Goal: Navigation & Orientation: Find specific page/section

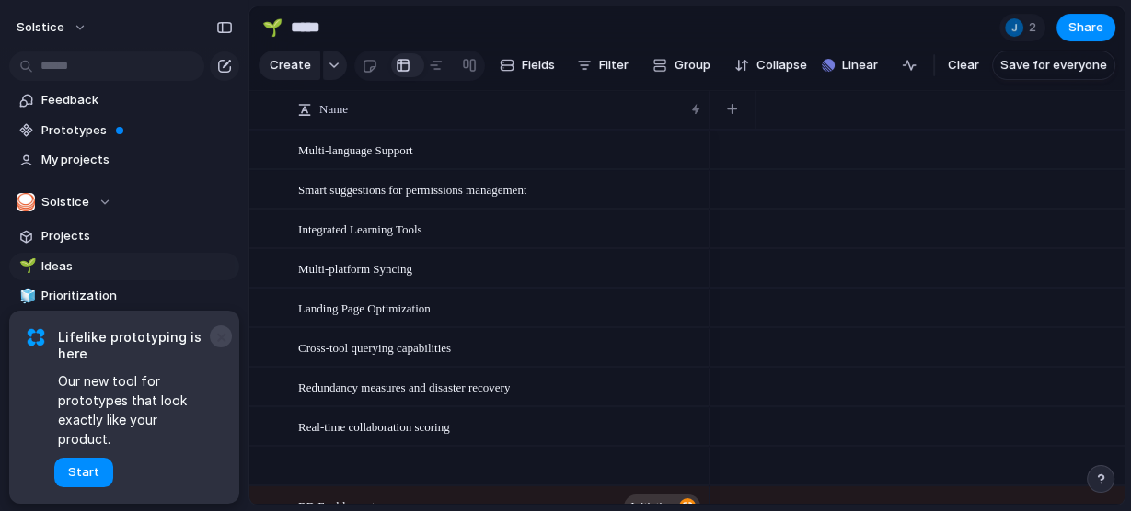
click at [219, 348] on button "×" at bounding box center [221, 337] width 22 height 22
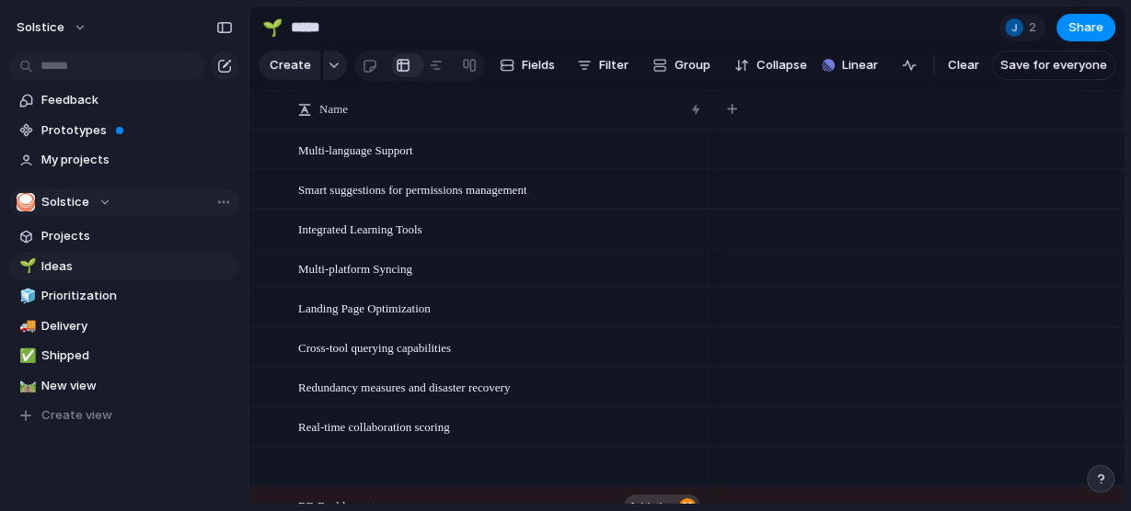
click at [103, 201] on div "Solstice" at bounding box center [64, 202] width 95 height 18
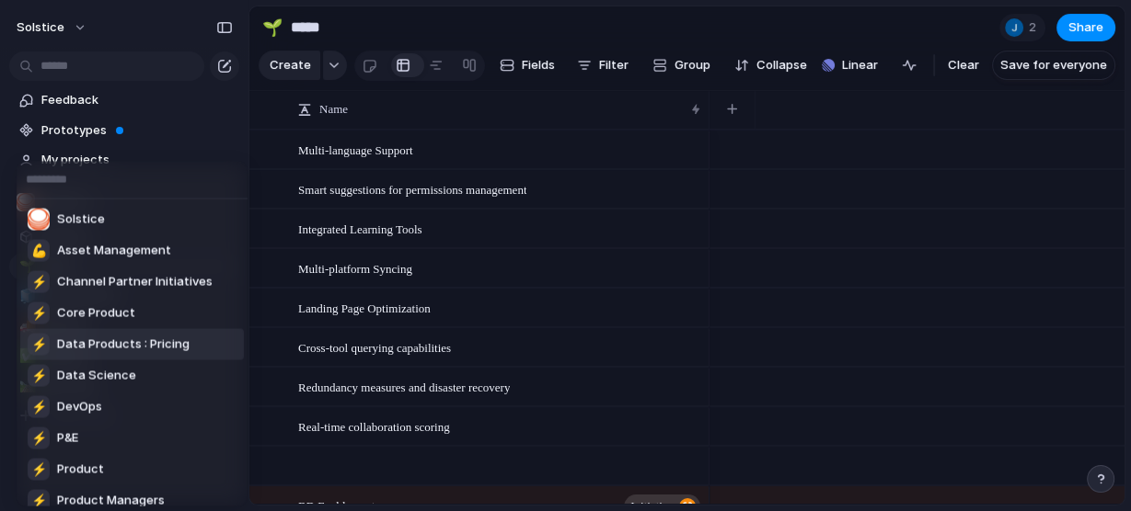
scroll to position [169, 0]
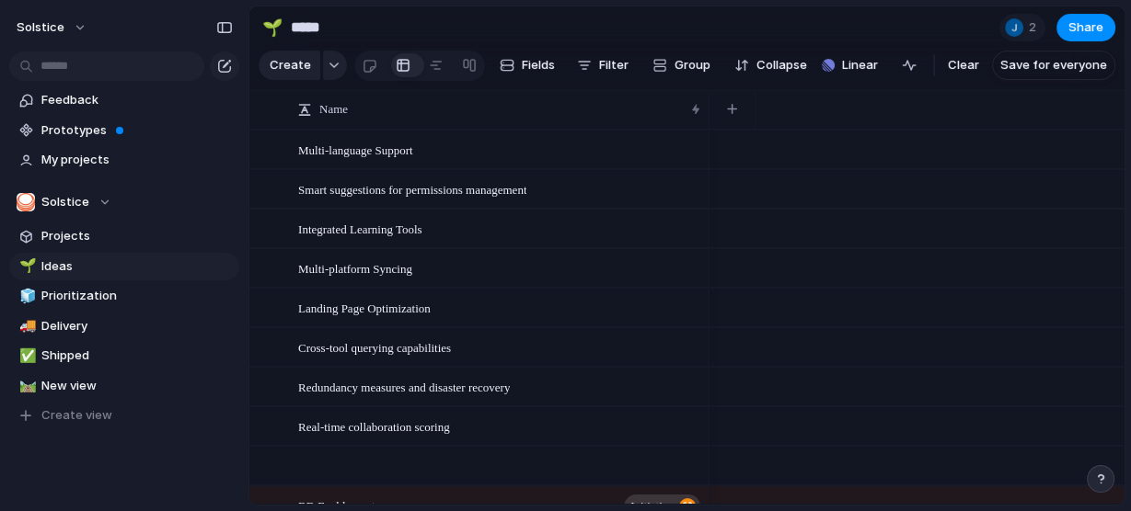
click at [249, 453] on div "Solstice 💪 Asset Management ⚡ Channel Partner Initiatives ⚡ Core Product ⚡ Data…" at bounding box center [565, 255] width 1131 height 511
click at [105, 205] on div "Solstice" at bounding box center [64, 202] width 95 height 18
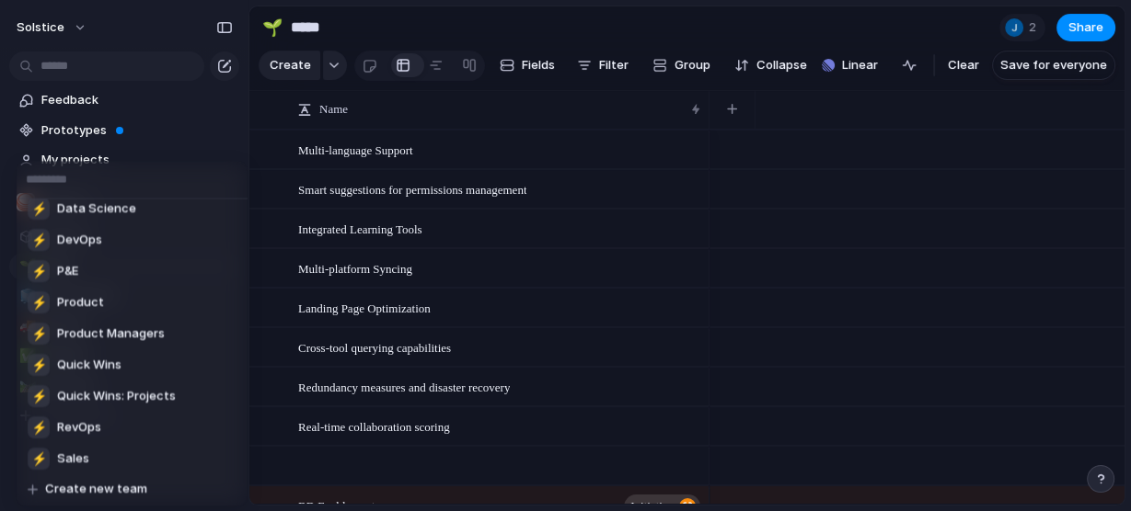
scroll to position [168, 0]
click at [154, 423] on li "⚡ RevOps" at bounding box center [132, 426] width 224 height 31
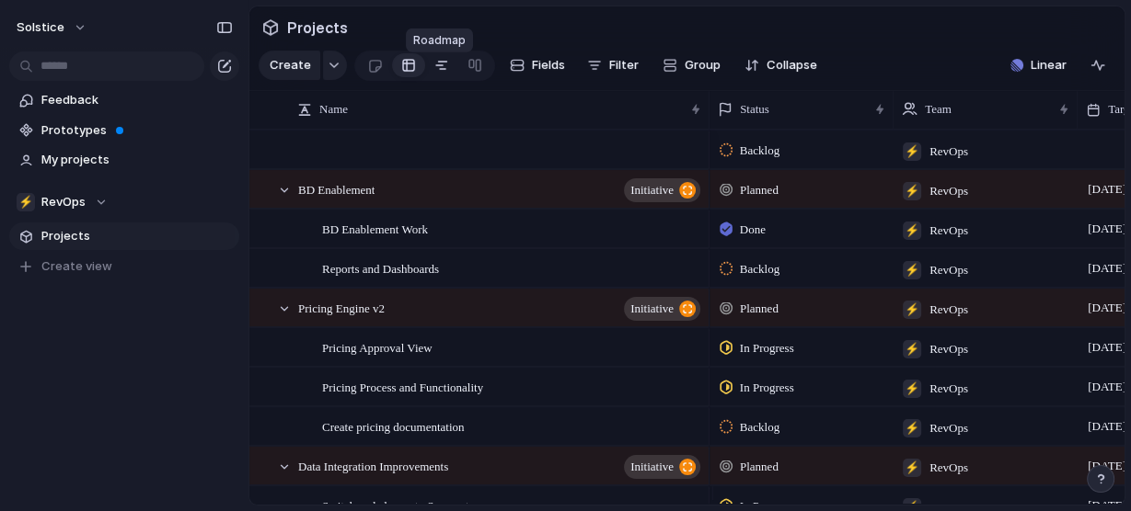
click at [442, 69] on div at bounding box center [441, 65] width 15 height 29
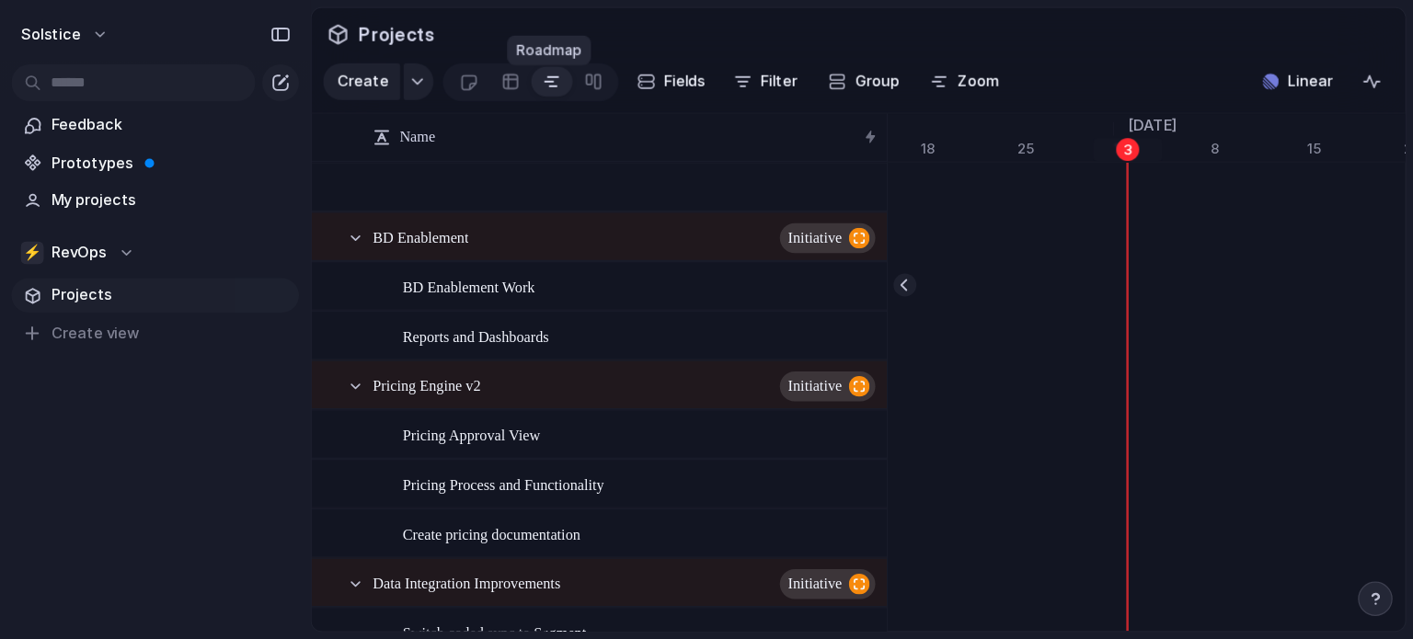
scroll to position [0, 11918]
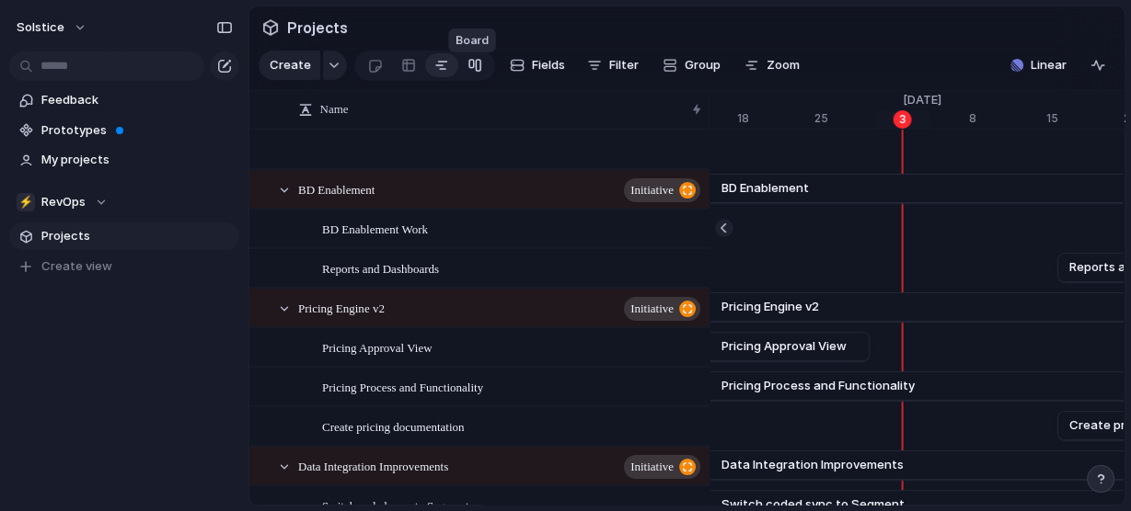
click at [468, 73] on div at bounding box center [474, 65] width 15 height 29
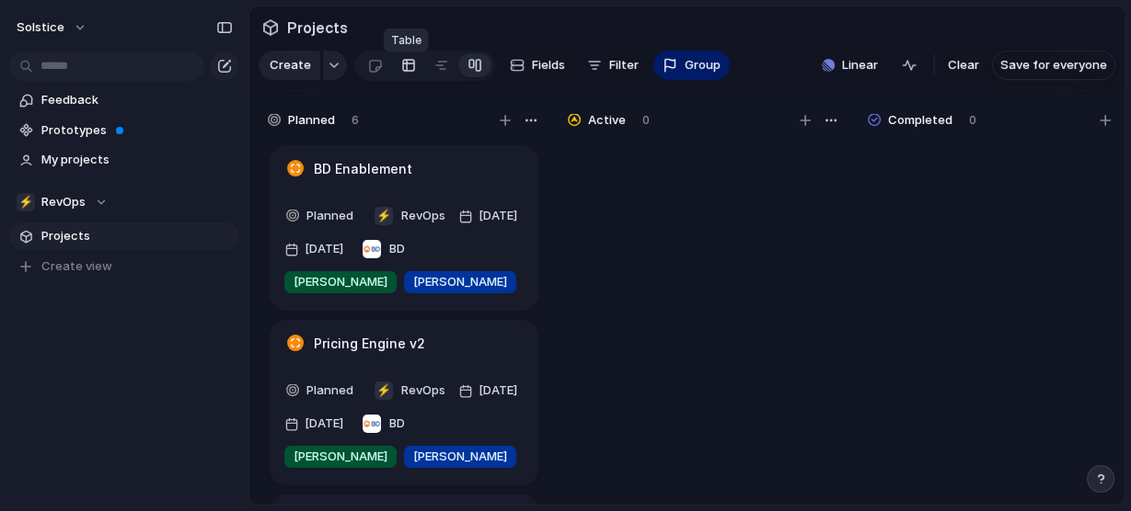
click at [413, 73] on link at bounding box center [408, 65] width 33 height 29
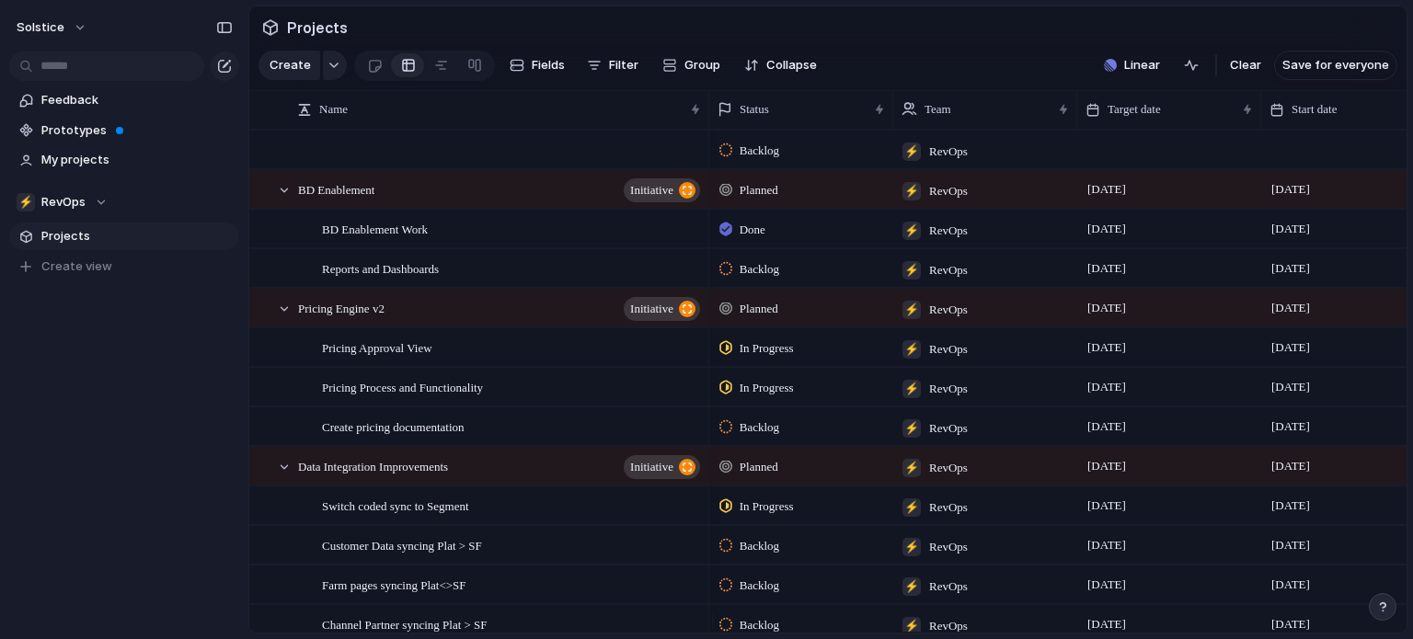
drag, startPoint x: 1055, startPoint y: 3, endPoint x: 1006, endPoint y: 29, distance: 56.4
click at [1006, 29] on section "Projects" at bounding box center [827, 26] width 1157 height 41
click at [770, 68] on span "Collapse" at bounding box center [791, 65] width 51 height 18
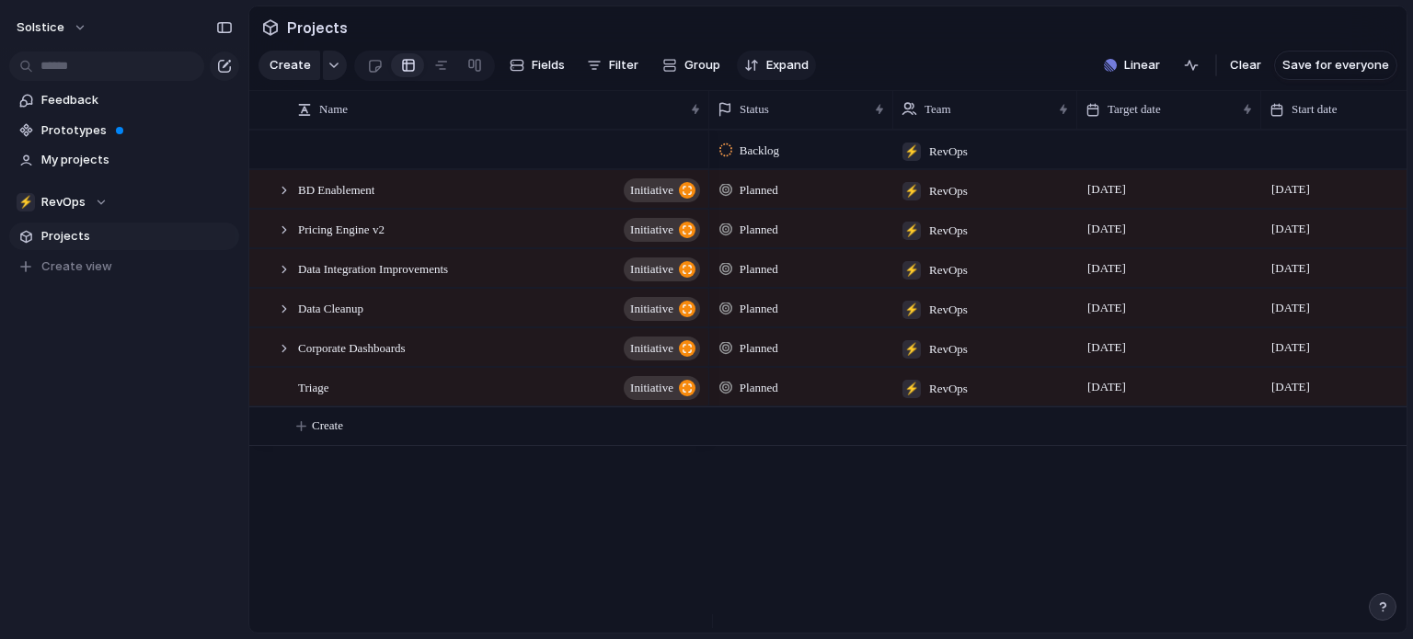
click at [770, 68] on span "Expand" at bounding box center [787, 65] width 42 height 18
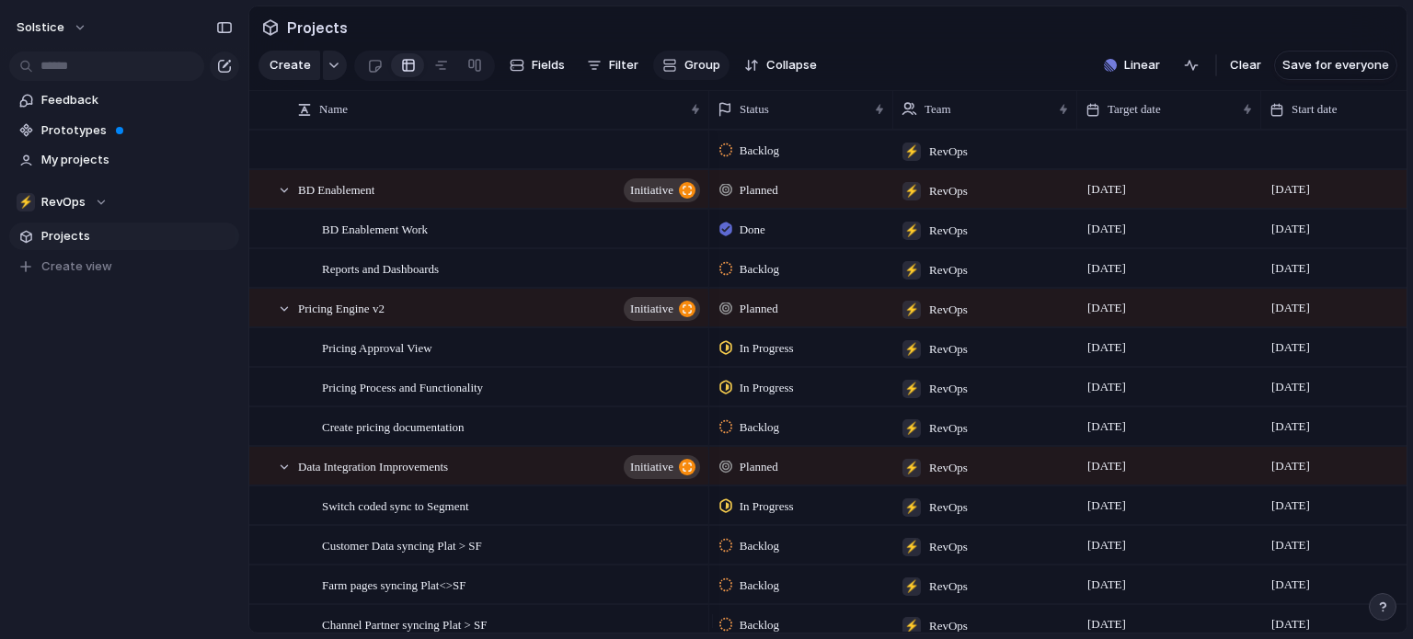
click at [695, 75] on span "Group" at bounding box center [702, 65] width 36 height 18
click at [886, 59] on div "Owner Customer Priority Impact Effort Design ready Theme Status Rev Owner Creat…" at bounding box center [706, 319] width 1413 height 639
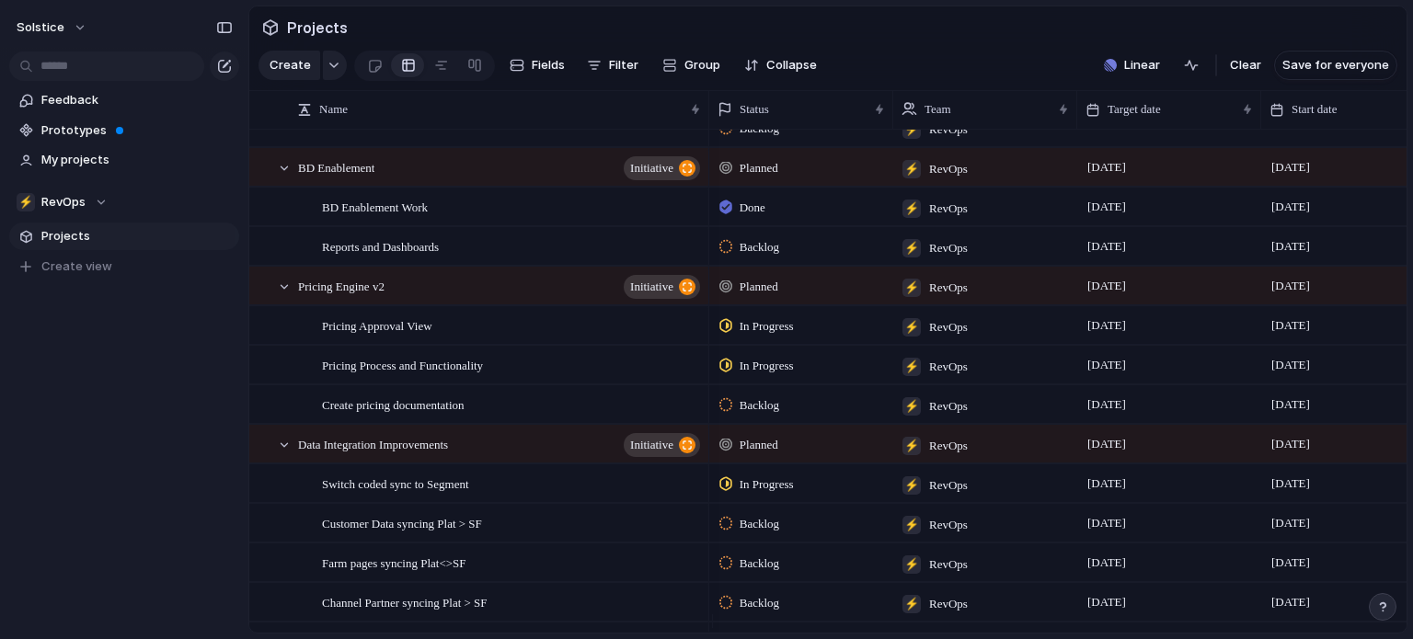
click at [1130, 172] on div "[DATE]" at bounding box center [1353, 163] width 182 height 29
click at [1130, 168] on div "[DATE]" at bounding box center [1353, 163] width 182 height 29
click at [1102, 119] on div "Target date" at bounding box center [1161, 109] width 150 height 18
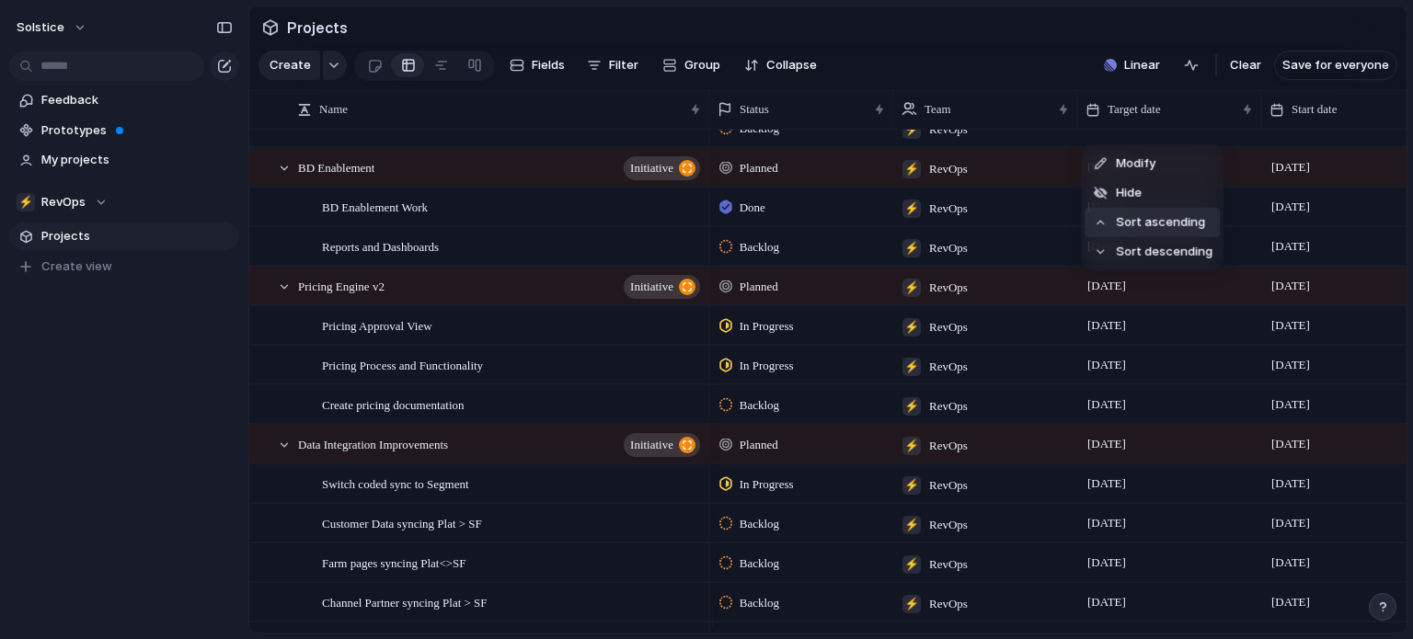
click at [1129, 220] on span "Sort ascending" at bounding box center [1160, 222] width 89 height 18
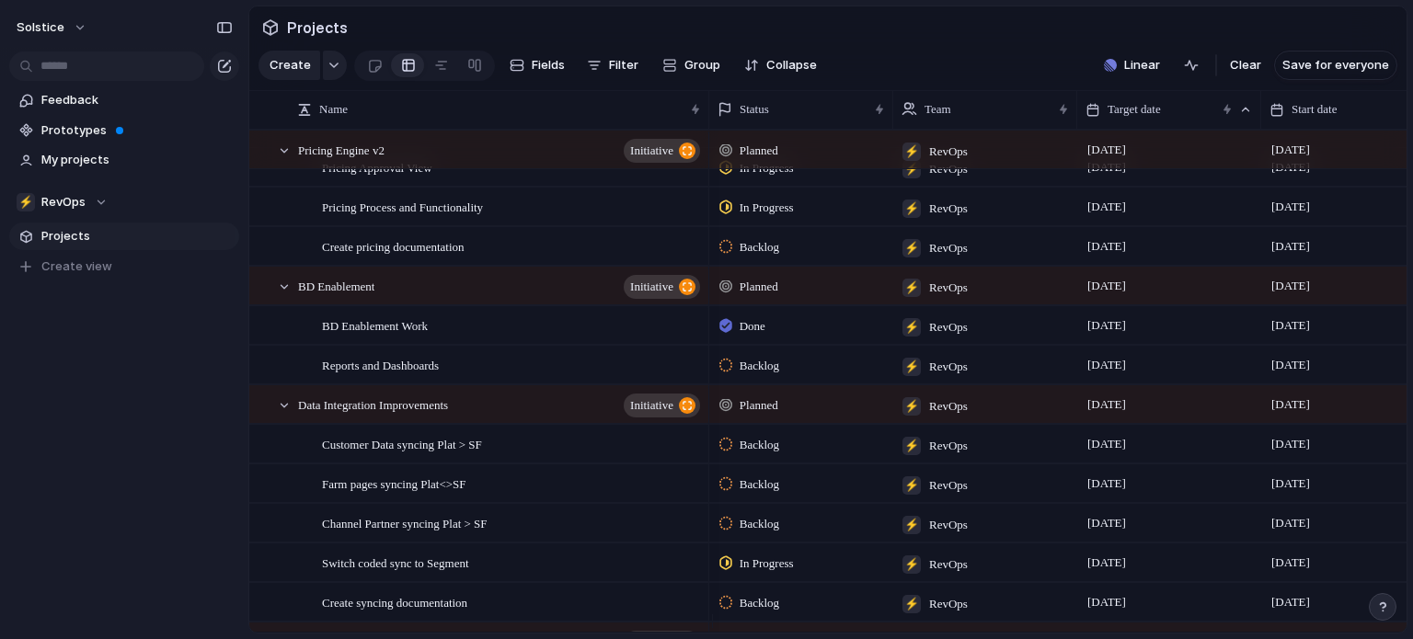
scroll to position [13, 0]
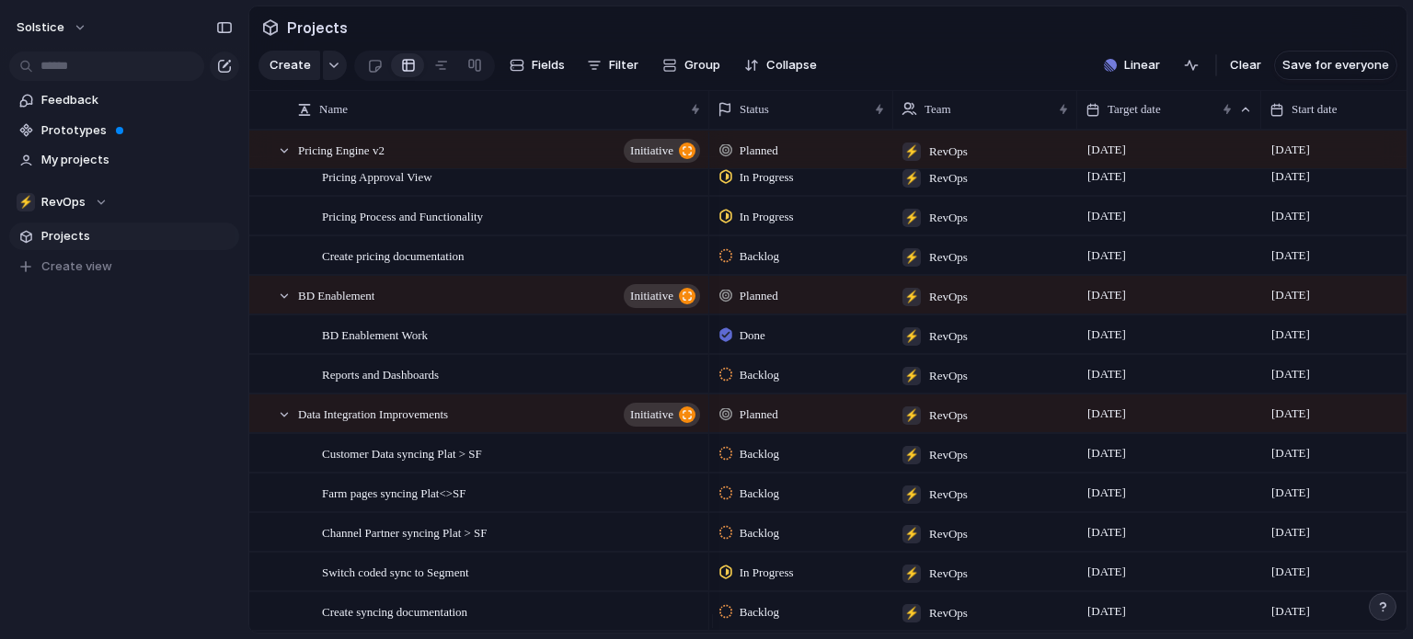
click at [1130, 218] on div at bounding box center [1399, 384] width 7 height 503
drag, startPoint x: 1402, startPoint y: 218, endPoint x: 1403, endPoint y: 200, distance: 18.4
click at [1130, 200] on div "Pricing Approval View Pricing Process and Functionality Create pricing document…" at bounding box center [827, 381] width 1157 height 503
click at [331, 76] on button "button" at bounding box center [335, 65] width 24 height 29
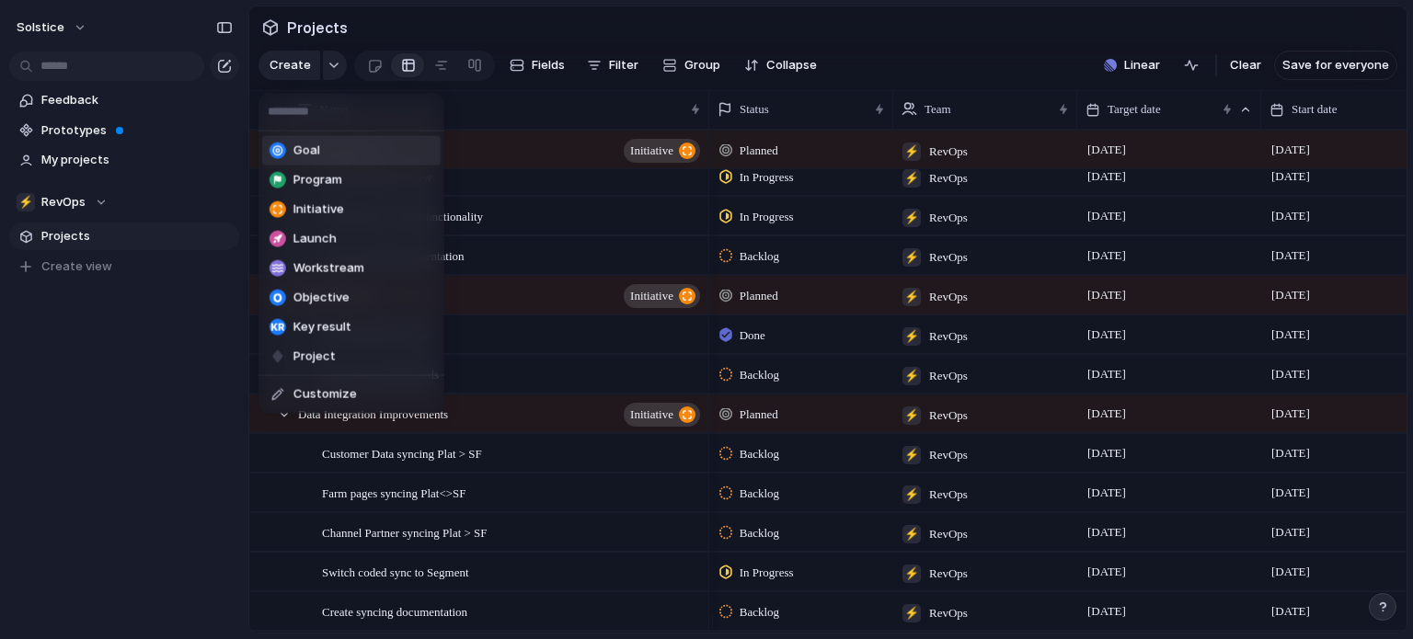
click at [899, 71] on div "Goal Program Initiative Launch Workstream Objective Key result Project Customize" at bounding box center [706, 319] width 1413 height 639
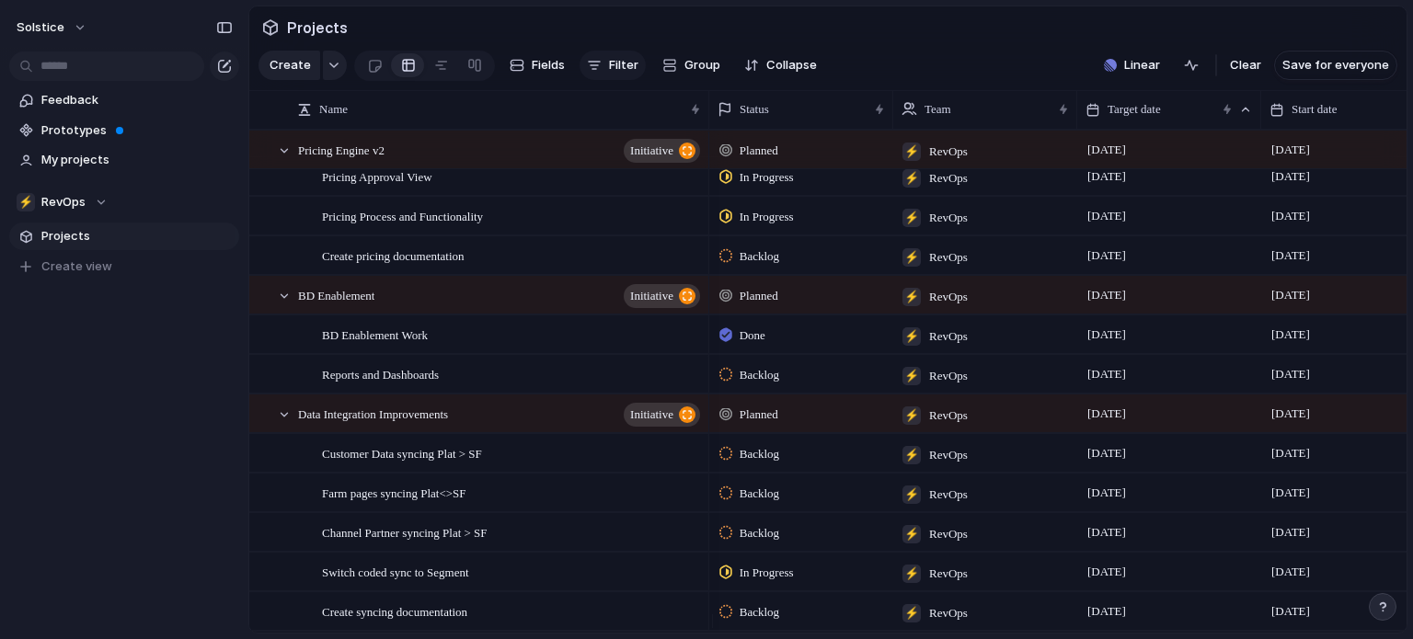
click at [592, 73] on div "button" at bounding box center [594, 65] width 15 height 15
click at [876, 52] on div "Description Start date Target date Owner Customer Priority Impact Effort Design…" at bounding box center [706, 319] width 1413 height 639
click at [548, 75] on span "Fields" at bounding box center [548, 65] width 33 height 18
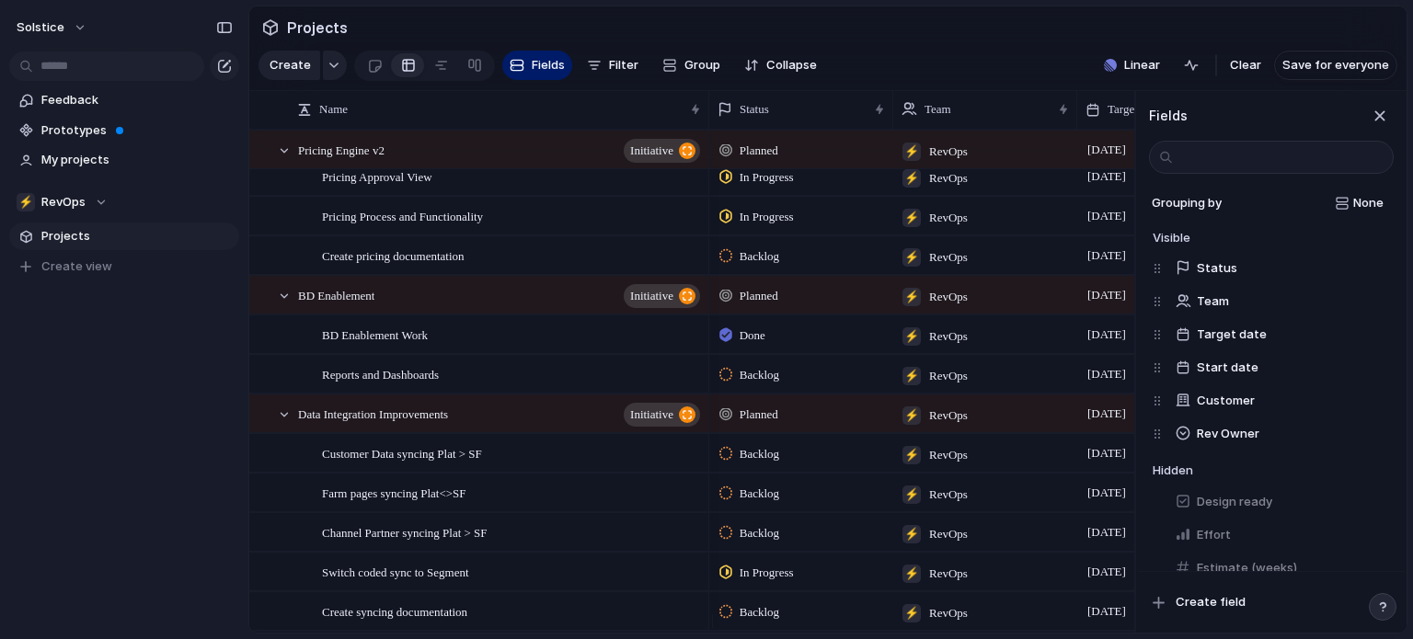
click at [994, 59] on section "Create Fields Filter Group Zoom Collapse Linear Clear Save for everyone" at bounding box center [827, 69] width 1157 height 44
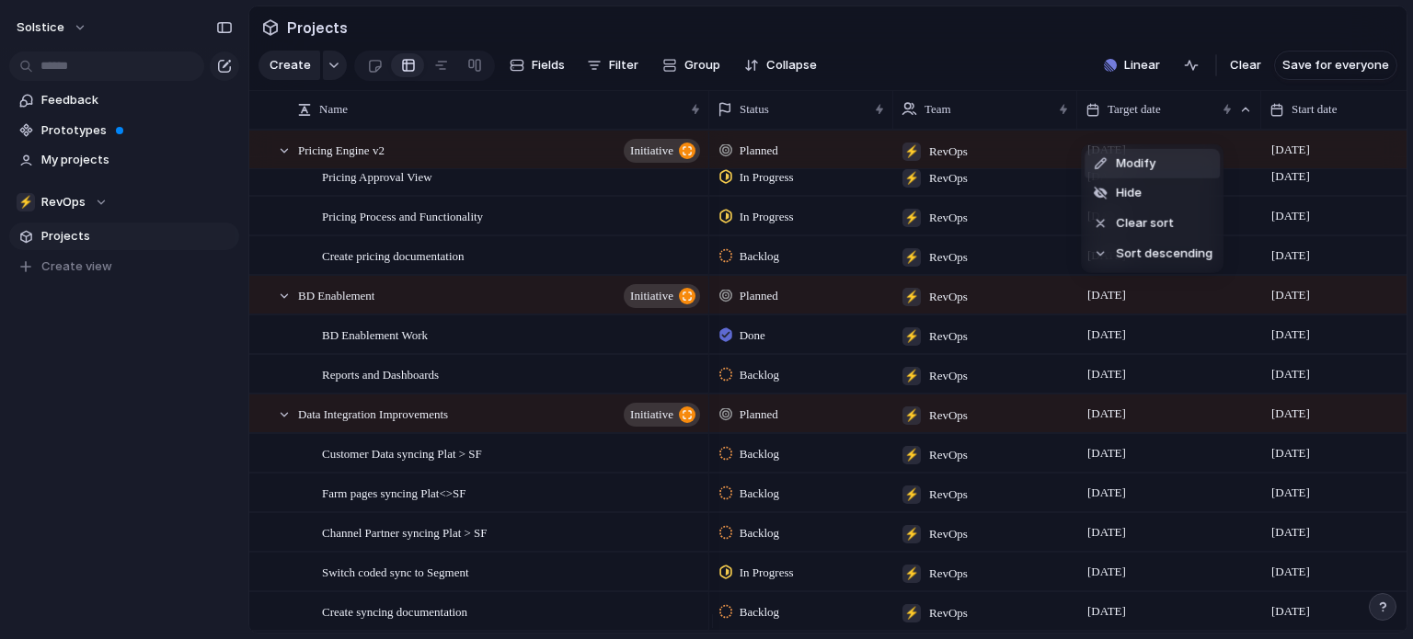
click at [1107, 166] on div at bounding box center [1100, 163] width 17 height 13
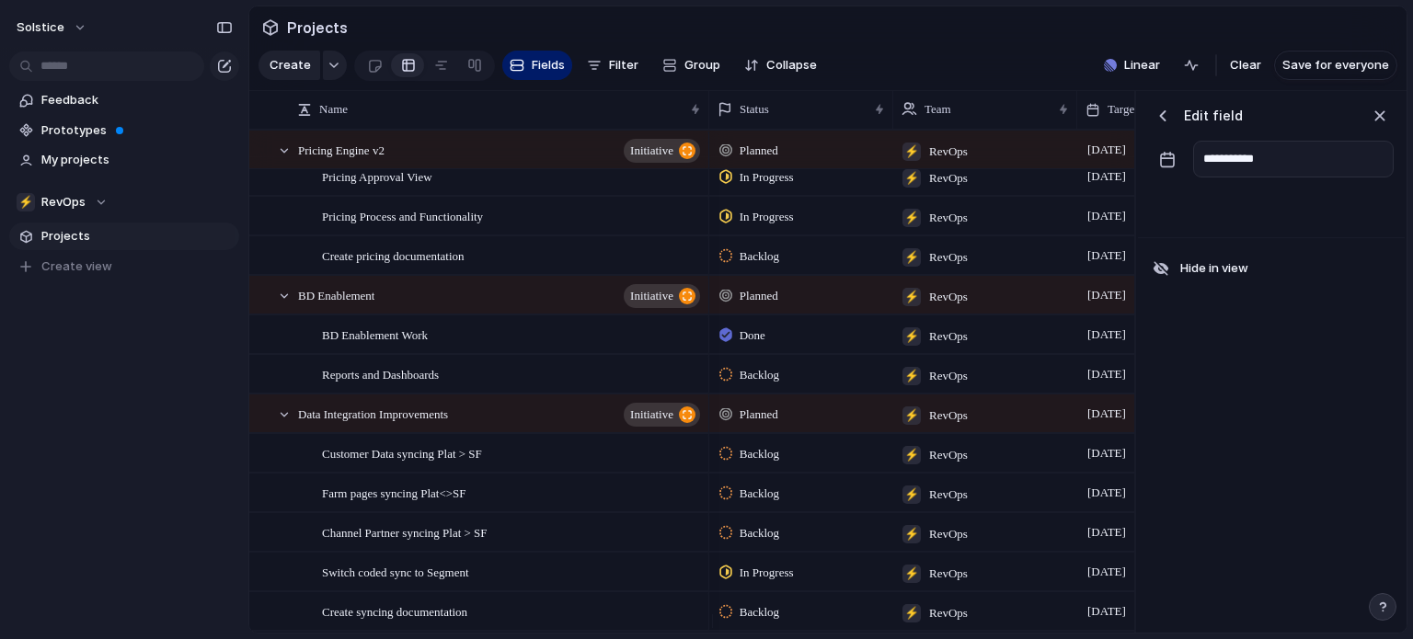
click at [972, 48] on section "Projects" at bounding box center [827, 26] width 1157 height 41
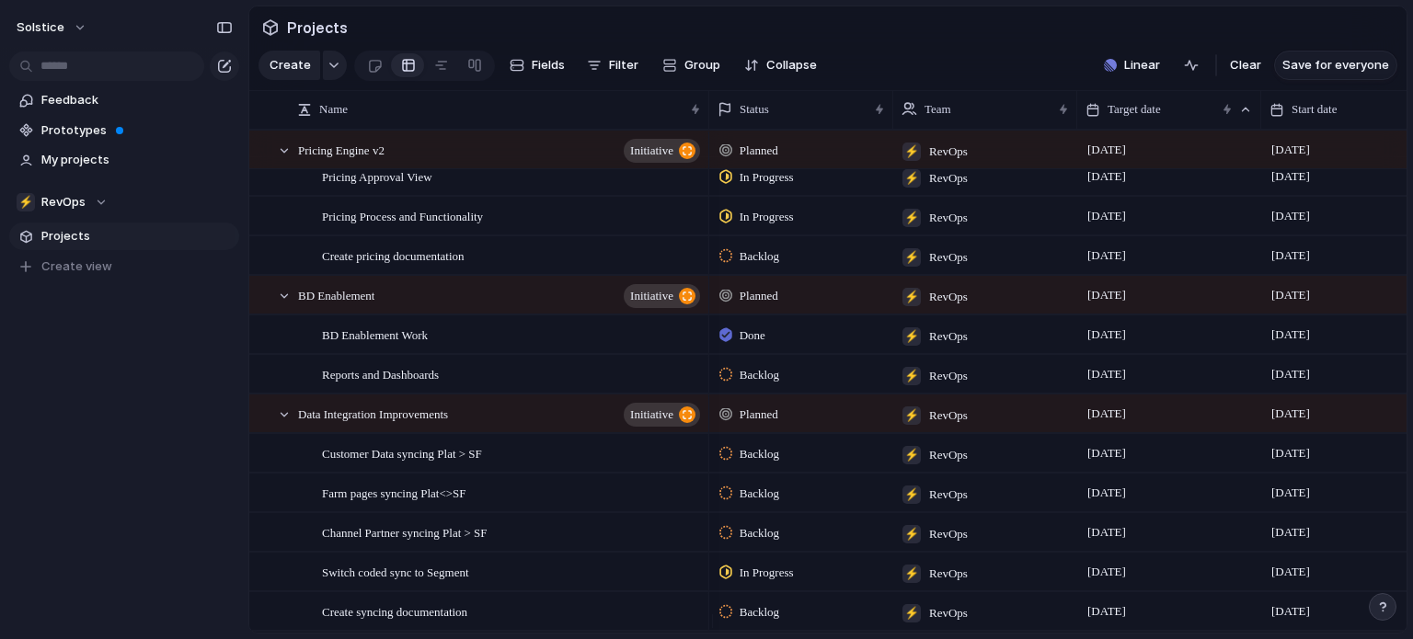
click at [1130, 75] on span "Save for everyone" at bounding box center [1335, 65] width 107 height 18
click at [374, 75] on div at bounding box center [375, 66] width 16 height 30
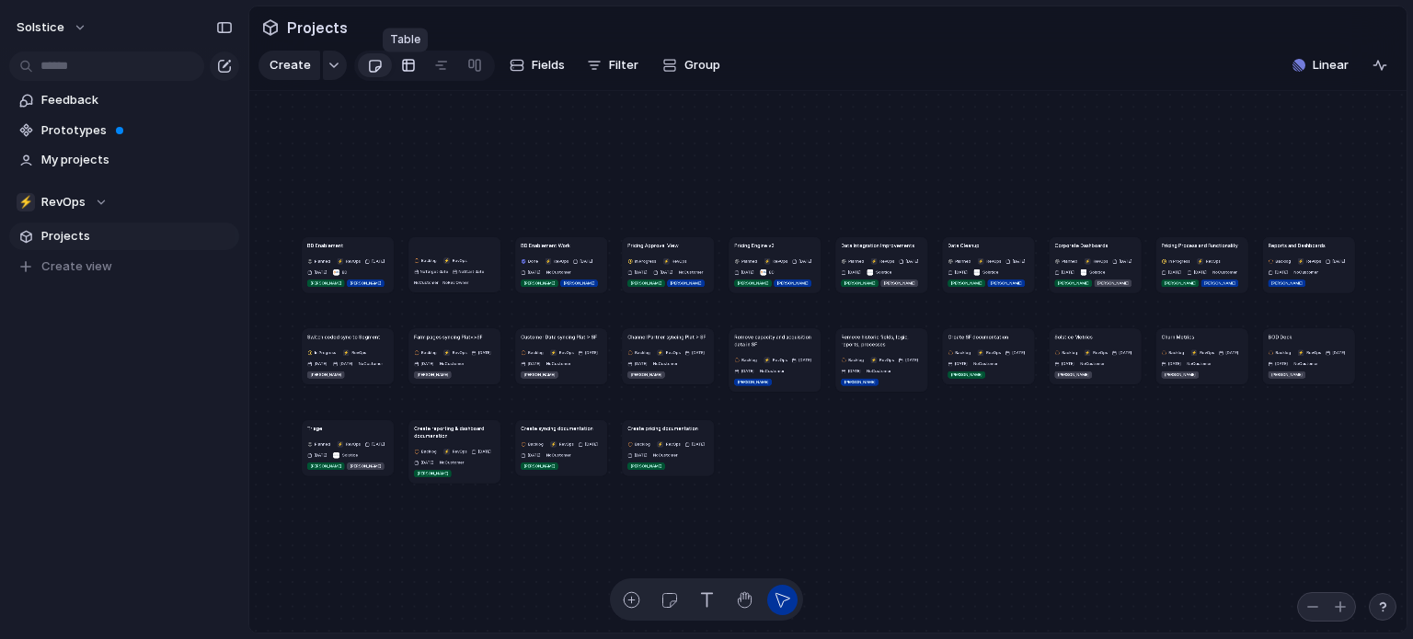
click at [405, 75] on div at bounding box center [408, 65] width 15 height 29
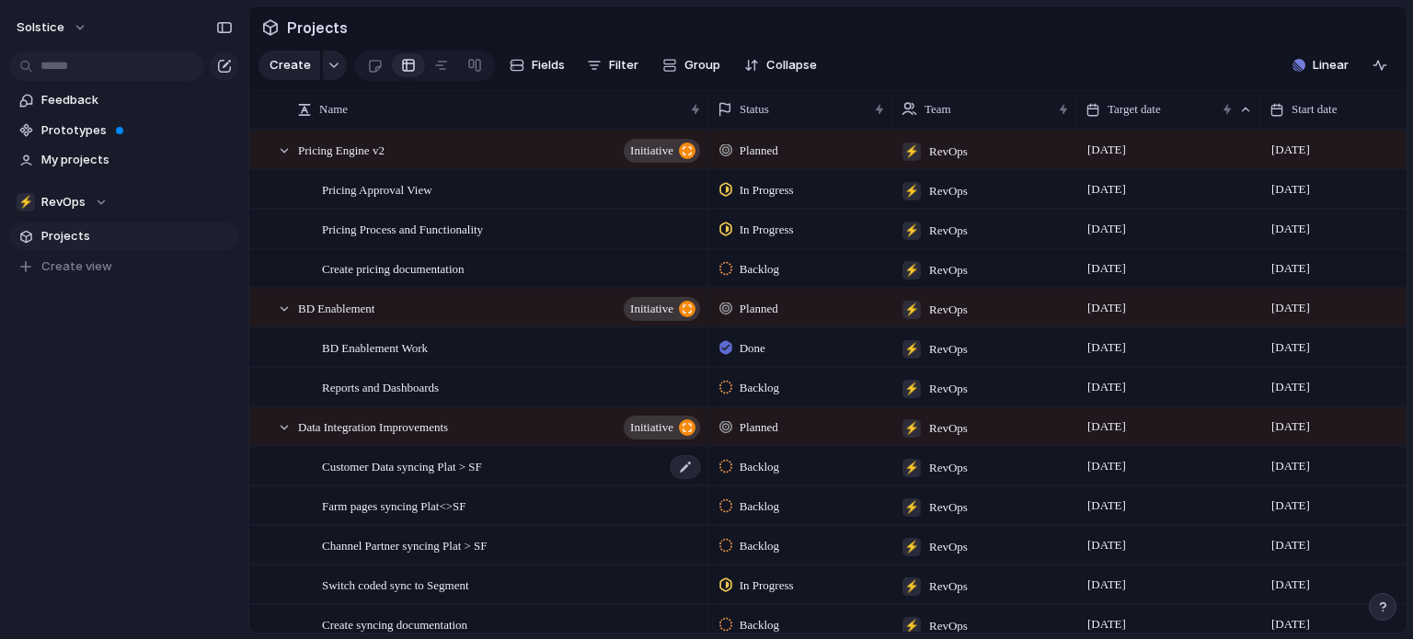
click at [510, 480] on div "Customer Data syncing Plat > SF" at bounding box center [512, 467] width 381 height 38
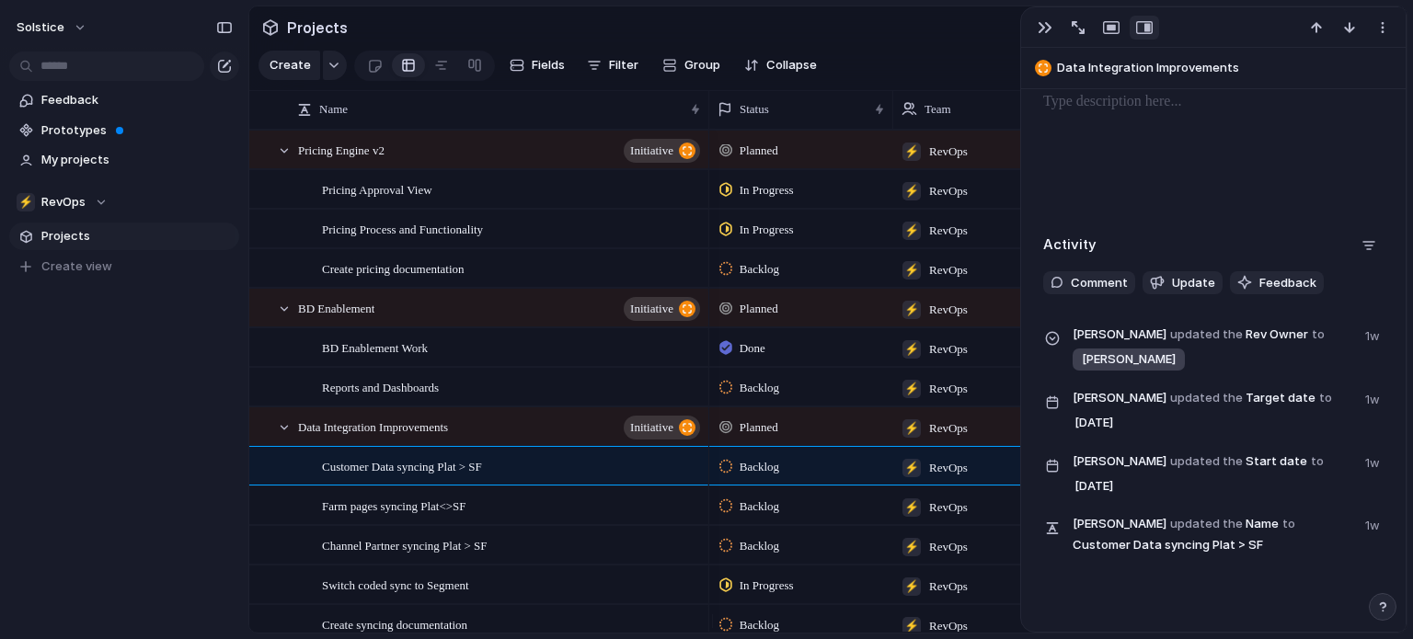
scroll to position [335, 0]
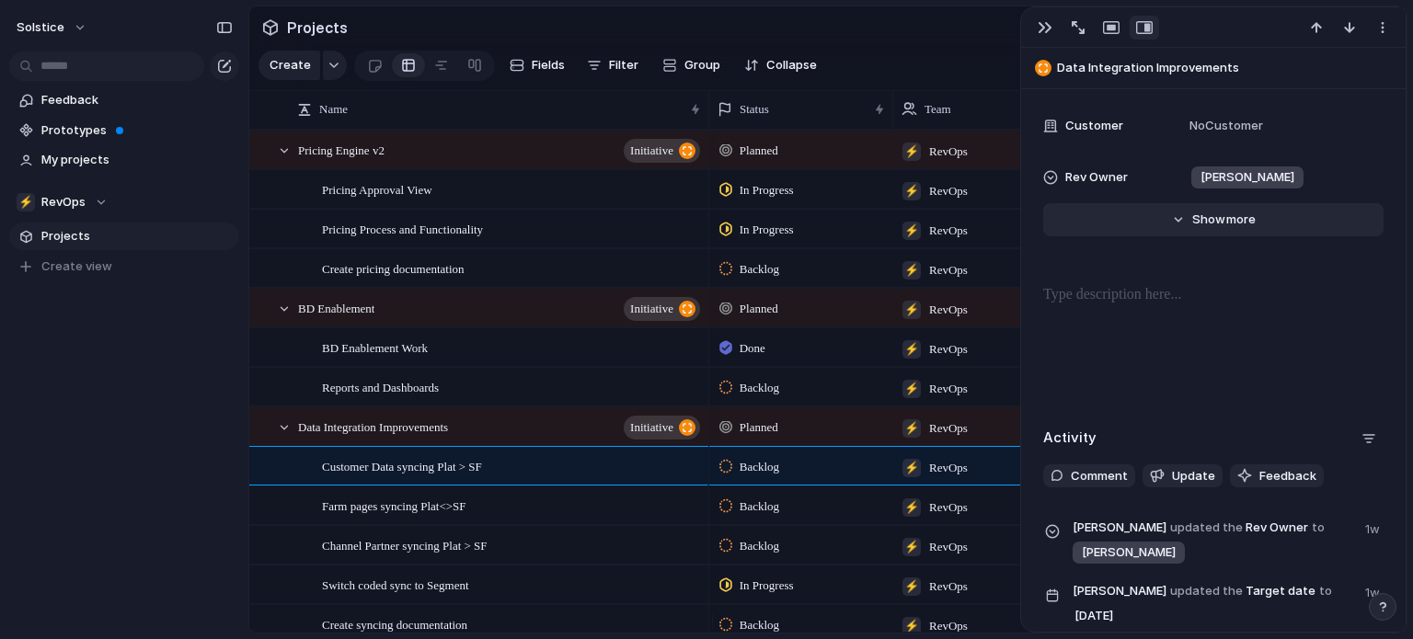
click at [1130, 213] on span "Show" at bounding box center [1208, 220] width 33 height 18
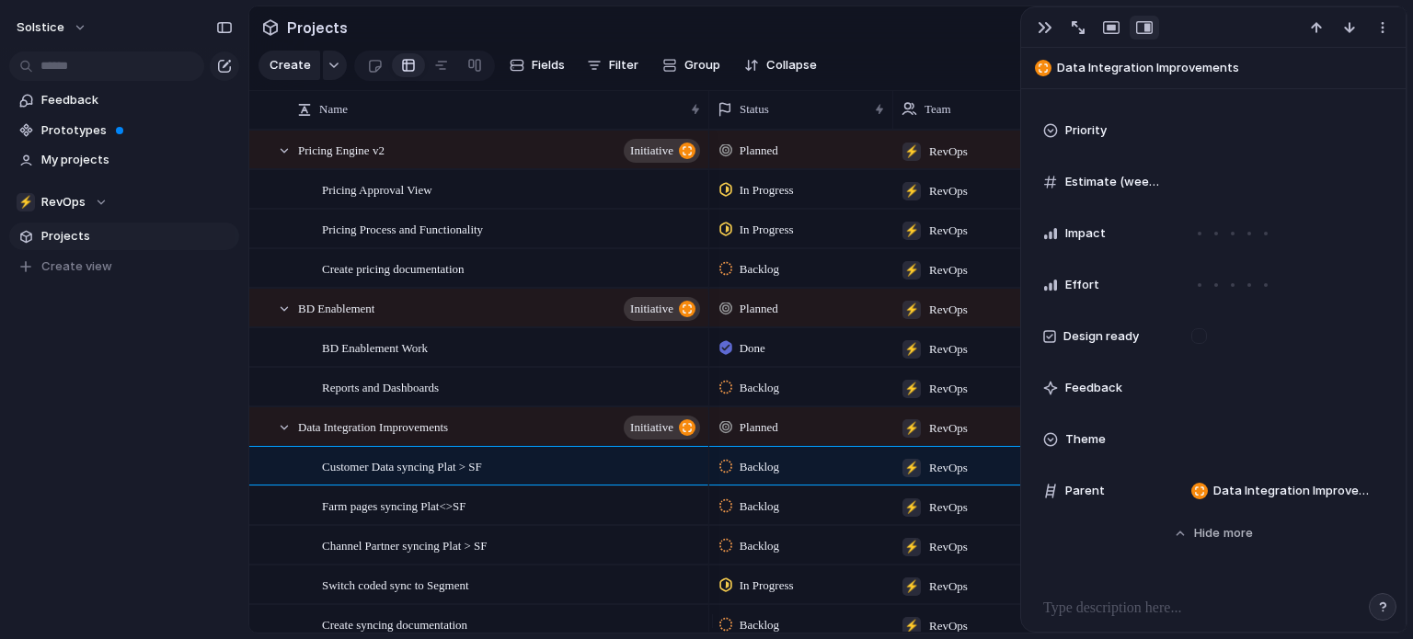
scroll to position [795, 0]
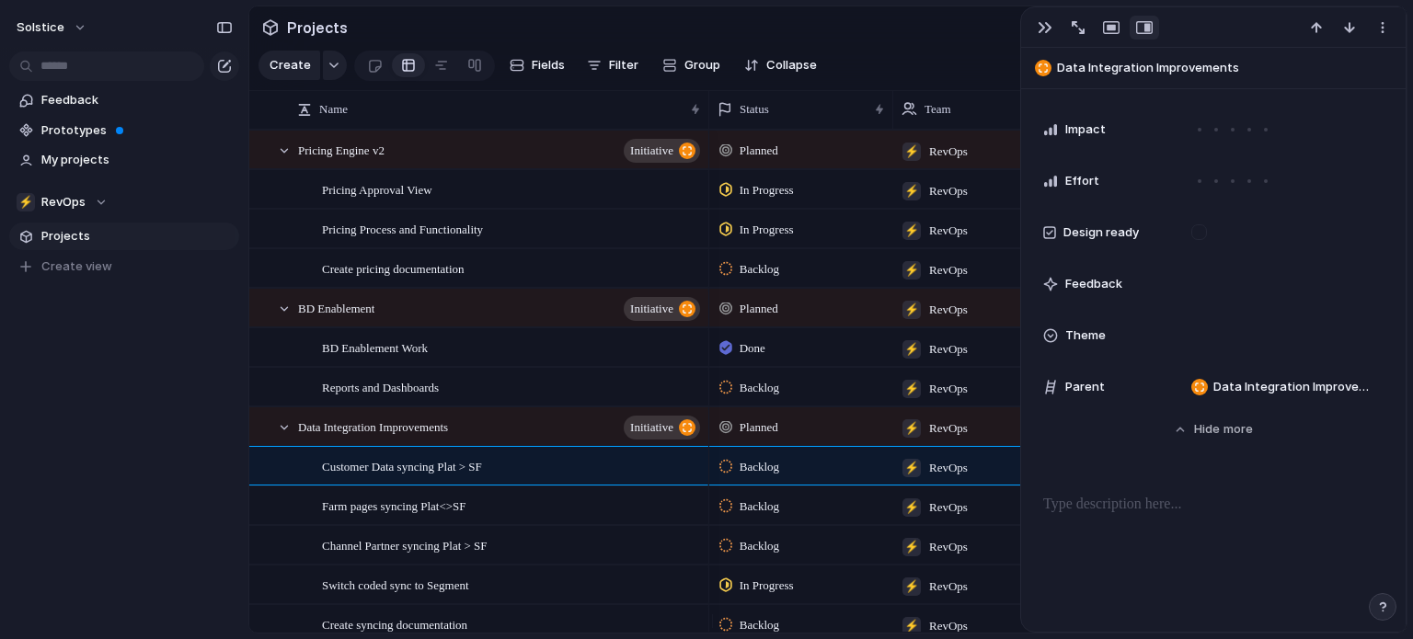
click at [1058, 332] on div "Theme" at bounding box center [1102, 336] width 118 height 18
click at [1130, 511] on div "🌱 Experiment 🔮 Magic 🔨 Infrastructure 🚀 Scale" at bounding box center [706, 319] width 1413 height 639
click at [1083, 336] on span "Theme" at bounding box center [1085, 336] width 40 height 18
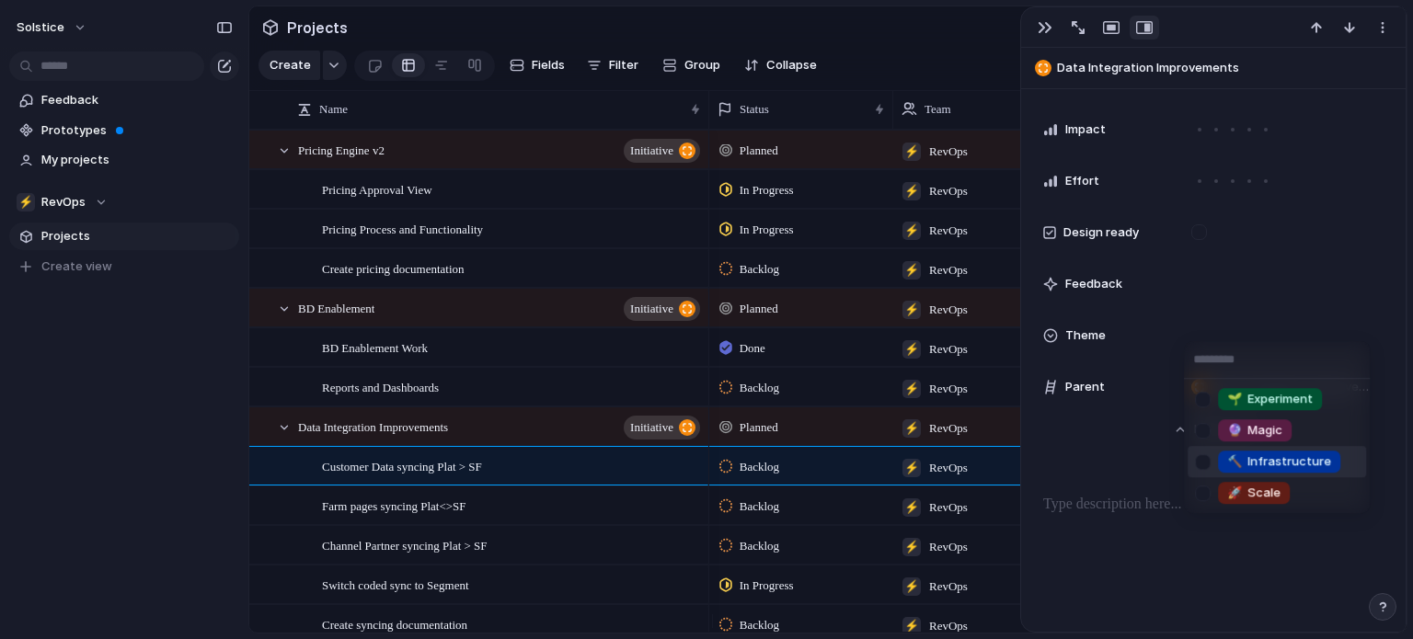
click at [1130, 455] on span "🔨" at bounding box center [1234, 461] width 15 height 15
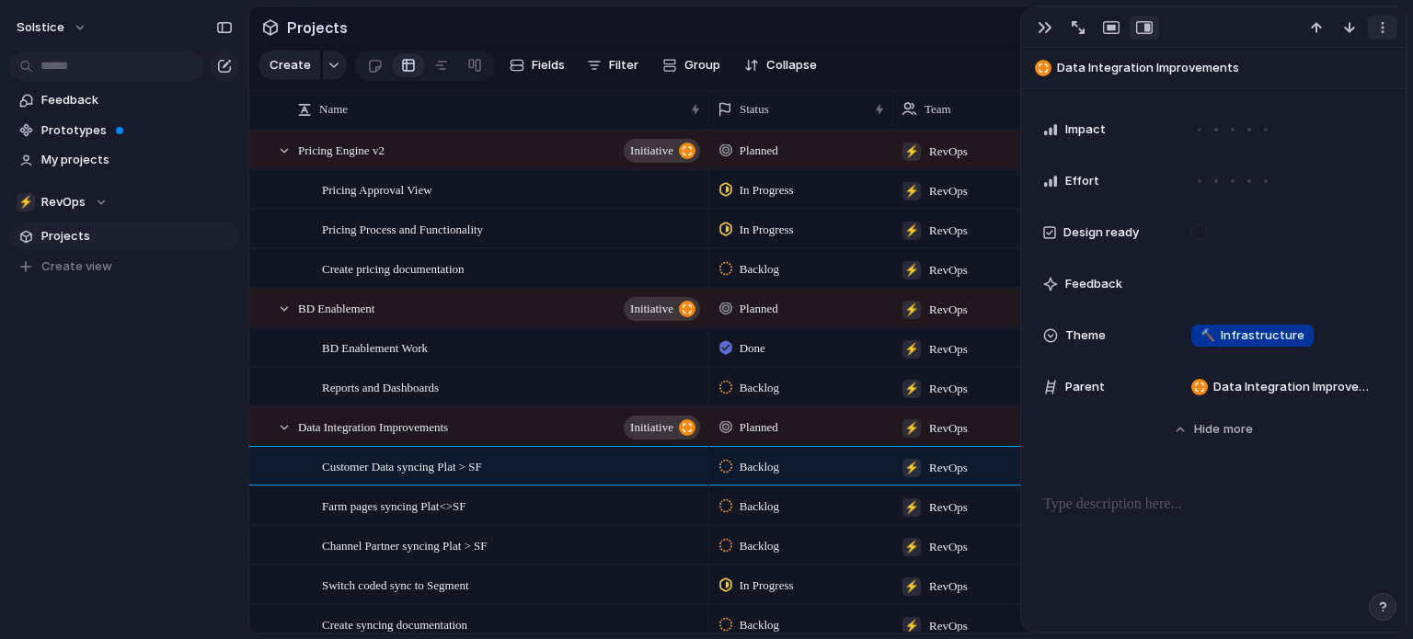
click at [1130, 28] on div "button" at bounding box center [1382, 27] width 15 height 15
click at [1130, 30] on div "Mark as duplicate Delete" at bounding box center [706, 319] width 1413 height 639
click at [967, 20] on section "Projects" at bounding box center [827, 26] width 1157 height 41
click at [1041, 27] on div "button" at bounding box center [1045, 27] width 15 height 15
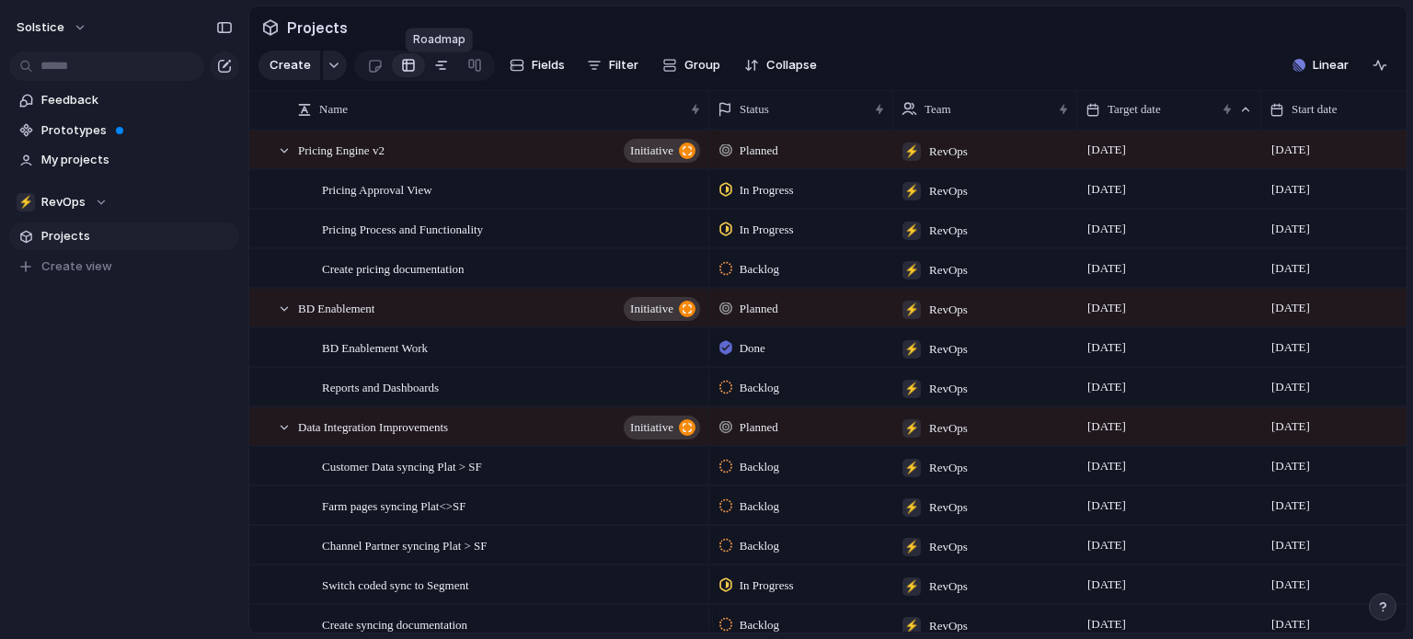
click at [434, 70] on div at bounding box center [441, 65] width 15 height 29
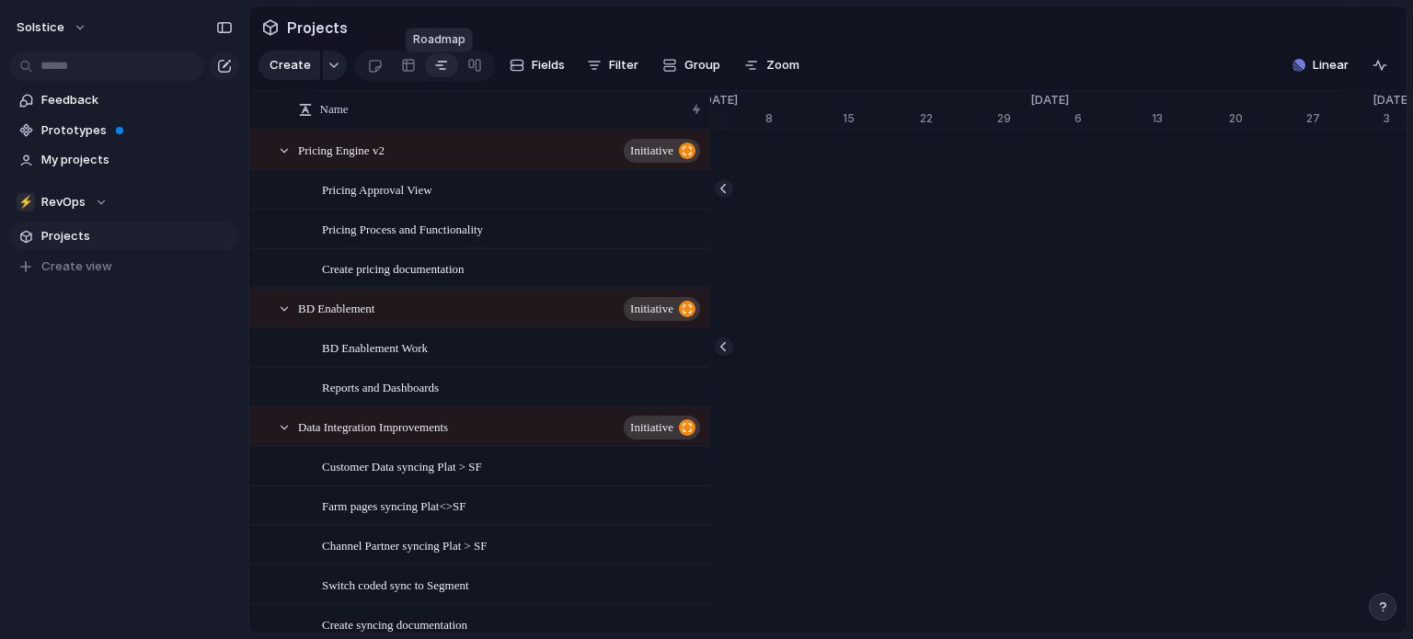
scroll to position [0, 12121]
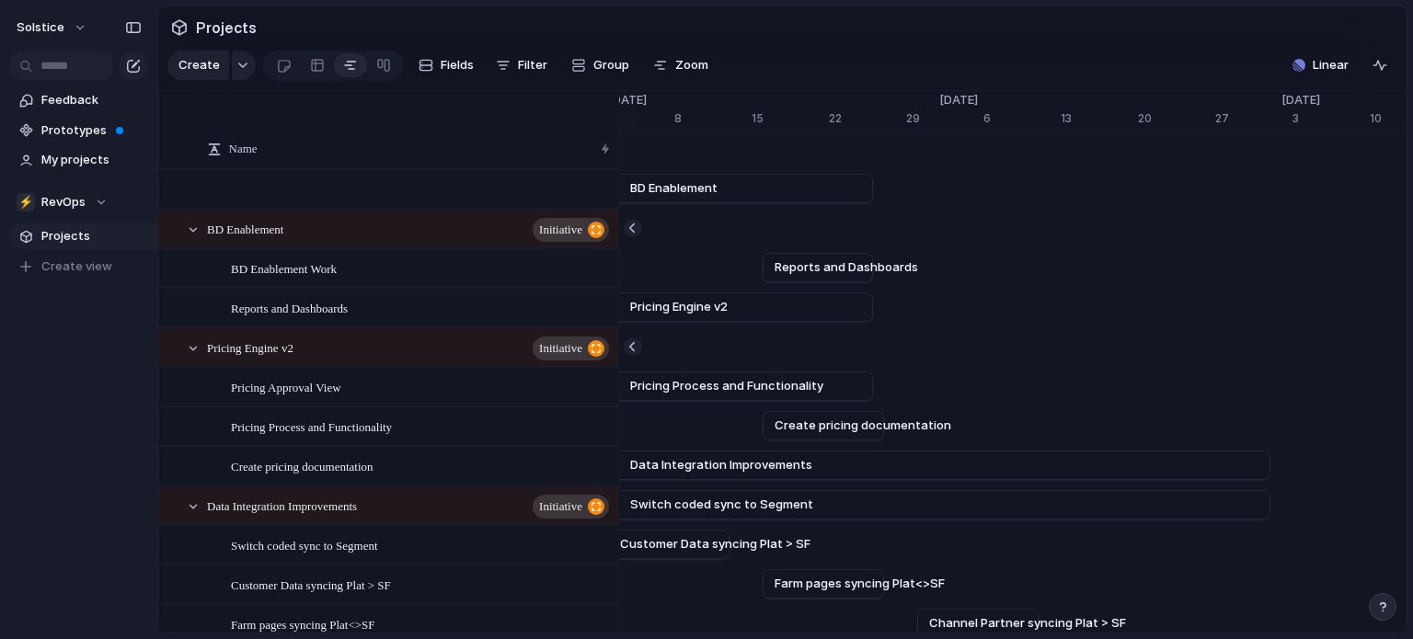
drag, startPoint x: 248, startPoint y: 101, endPoint x: 148, endPoint y: 125, distance: 103.1
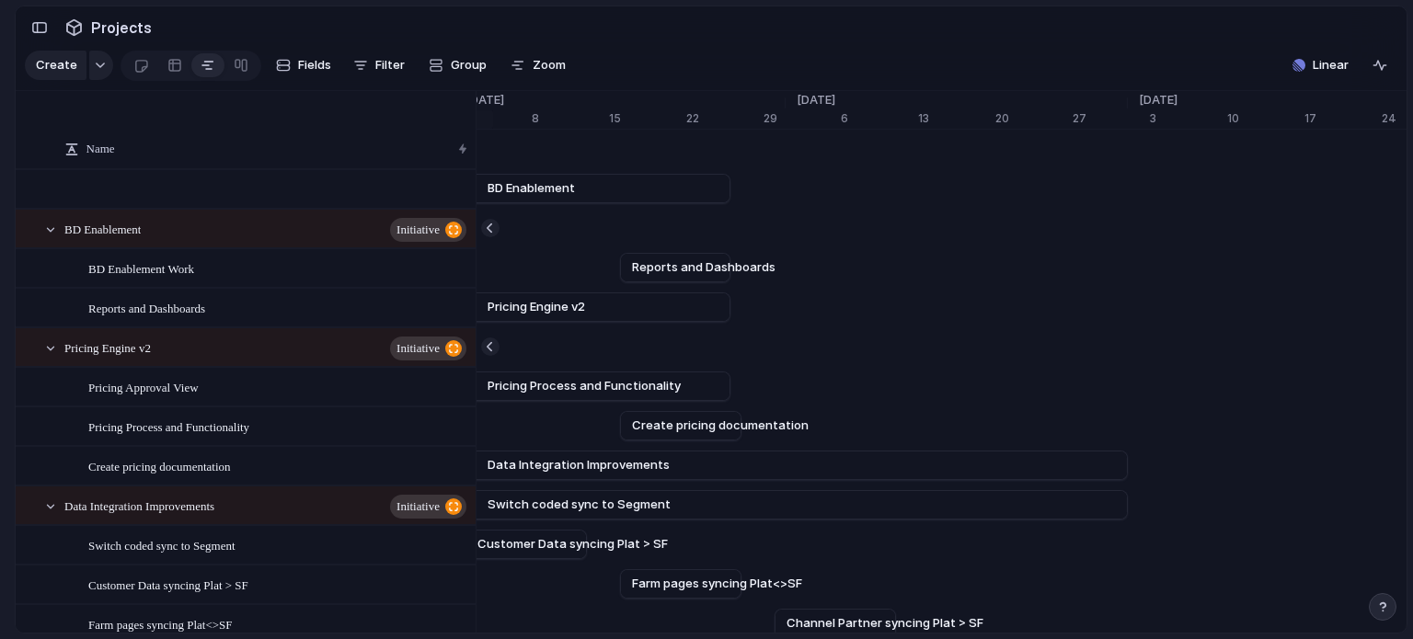
click at [144, 126] on div "Name BD Enablement initiative BD Enablement Work Reports and Dashboards Pricing…" at bounding box center [711, 607] width 1391 height 1033
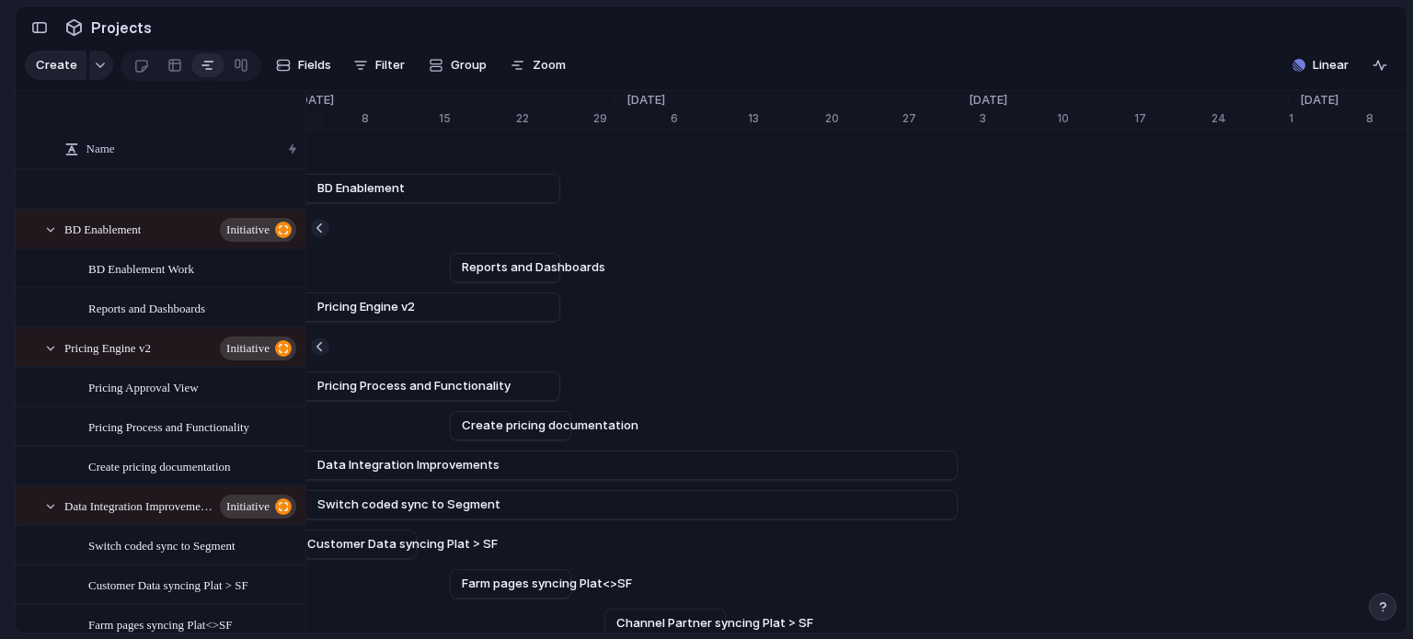
drag, startPoint x: 474, startPoint y: 164, endPoint x: 304, endPoint y: 158, distance: 170.3
click at [304, 158] on div at bounding box center [305, 149] width 9 height 39
drag, startPoint x: 687, startPoint y: 623, endPoint x: 649, endPoint y: 627, distance: 38.0
click at [649, 511] on div "Press ENTER to sort. Name BD Enablement initiative BD Enablement Work Reports a…" at bounding box center [711, 362] width 1391 height 543
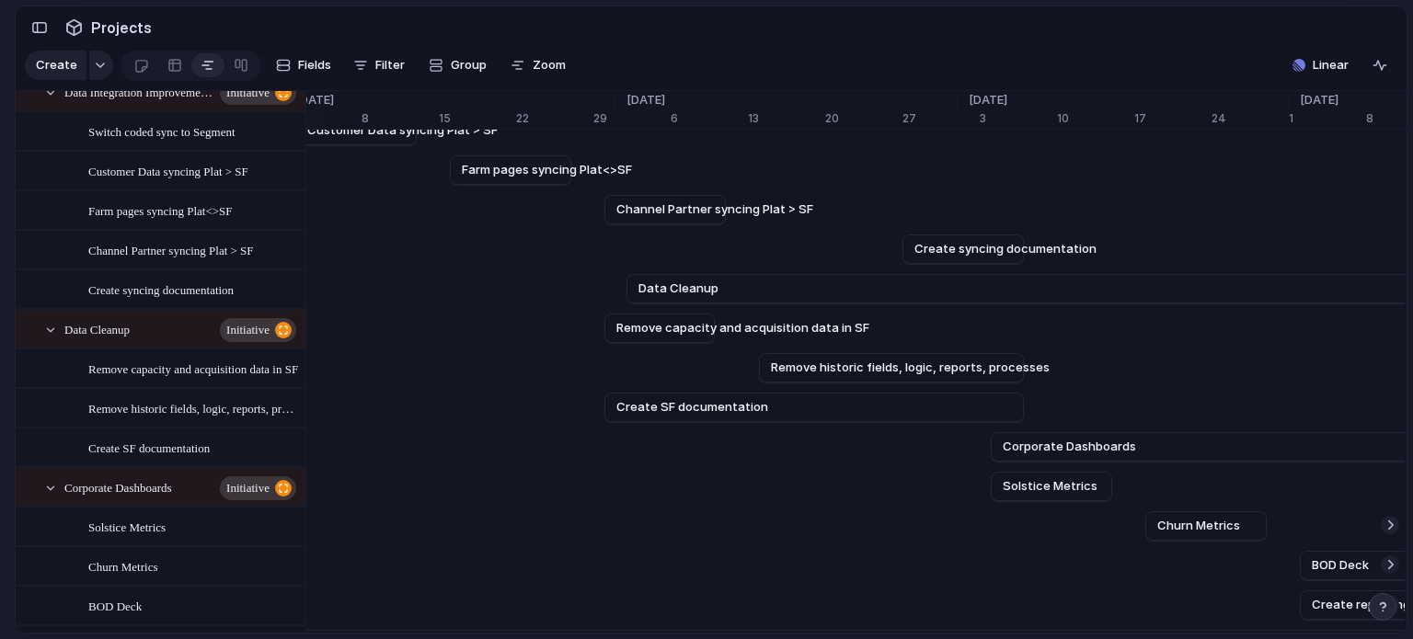
scroll to position [288, 0]
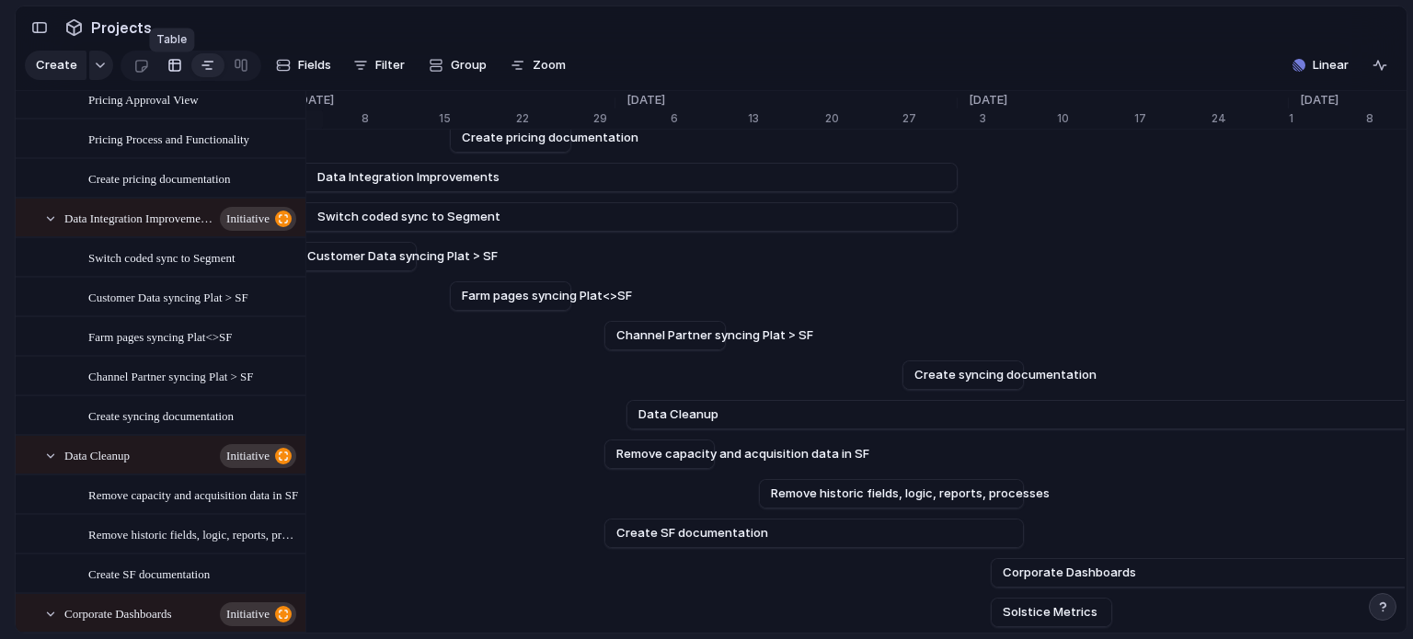
click at [175, 73] on div at bounding box center [174, 65] width 15 height 29
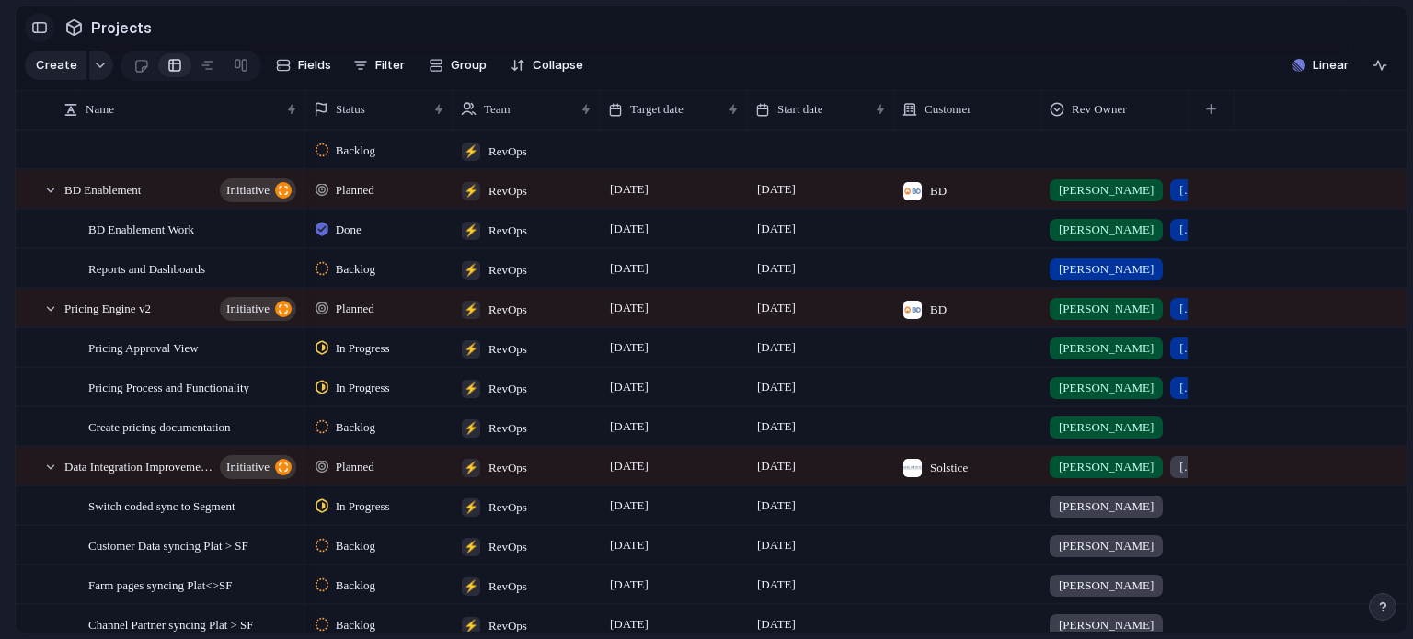
click at [38, 27] on div "button" at bounding box center [39, 27] width 17 height 13
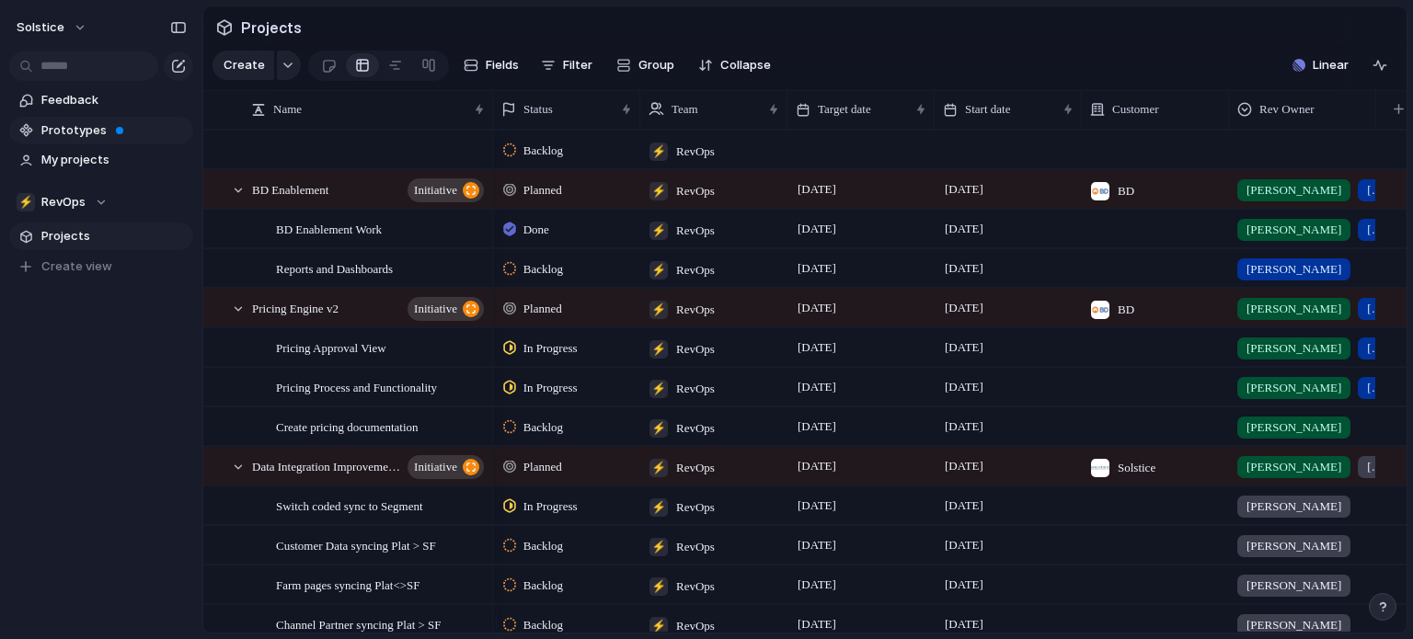
click at [79, 133] on span "Prototypes" at bounding box center [113, 130] width 145 height 18
click at [74, 236] on span "Projects" at bounding box center [113, 236] width 145 height 18
click at [103, 201] on div "⚡ RevOps" at bounding box center [62, 202] width 91 height 18
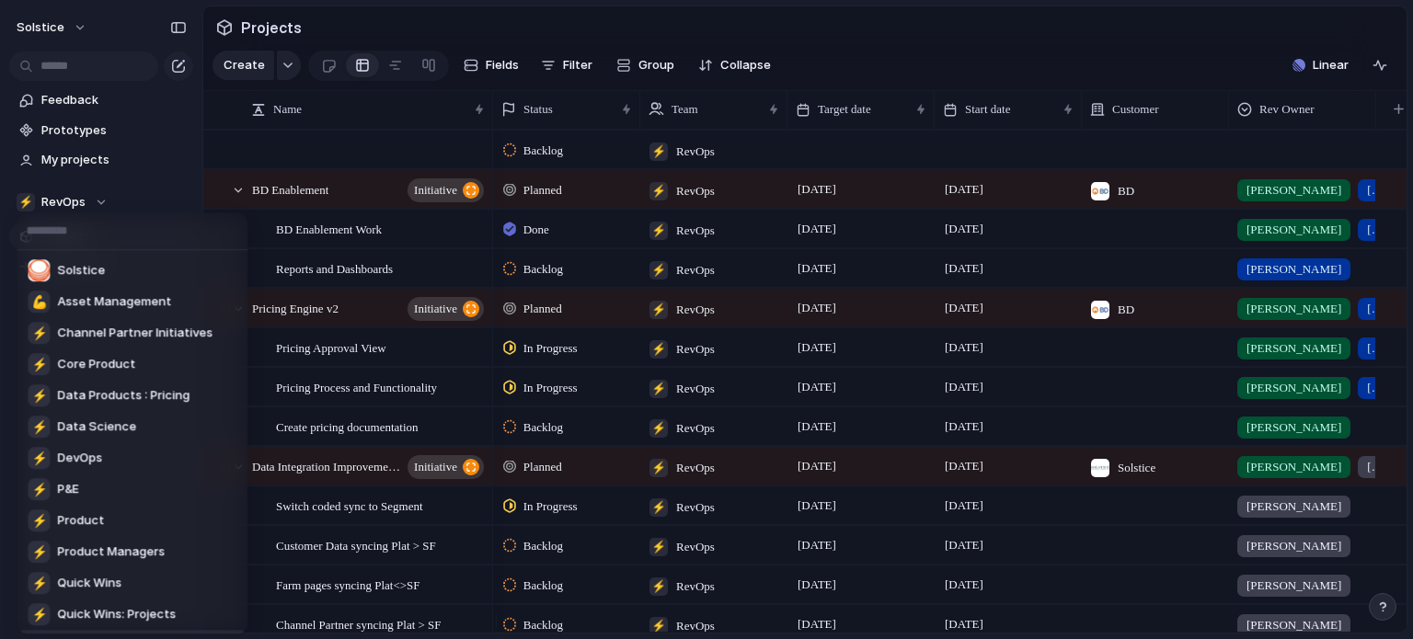
click at [139, 194] on div "Solstice 💪 Asset Management ⚡ Channel Partner Initiatives ⚡ Core Product ⚡ Data…" at bounding box center [706, 319] width 1413 height 639
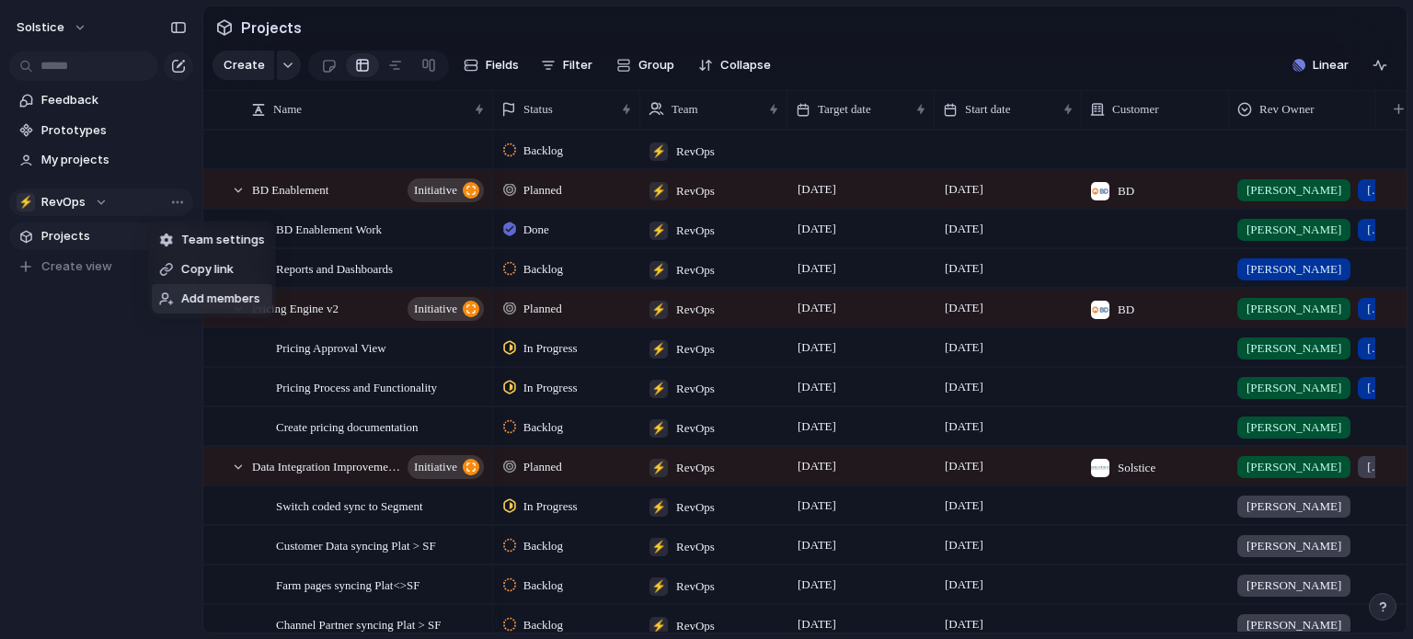
click at [149, 362] on div "Team settings Copy link Add members" at bounding box center [706, 319] width 1413 height 639
click at [70, 264] on span "Create view" at bounding box center [76, 267] width 71 height 18
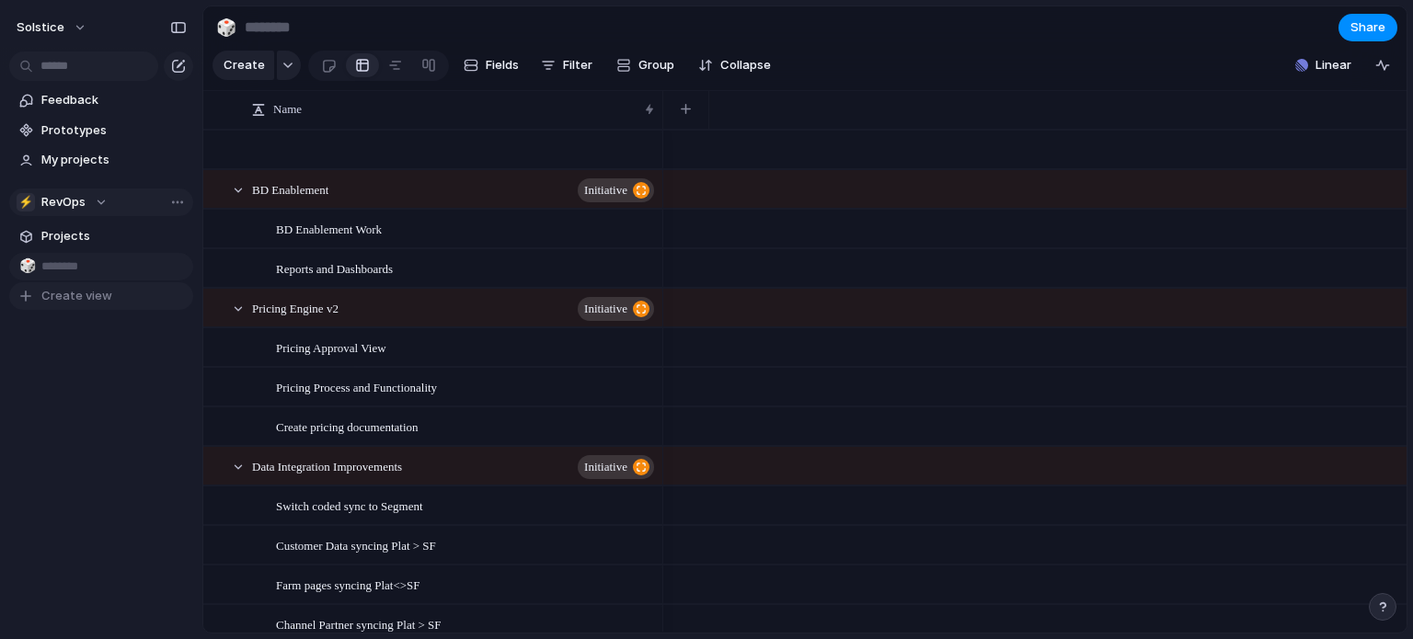
scroll to position [0, 22]
click at [125, 316] on div "Feedback Prototypes My projects ⚡ RevOps Projects 🎲 To pick up a draggable item…" at bounding box center [101, 229] width 202 height 459
click at [94, 263] on span "New view" at bounding box center [113, 267] width 145 height 18
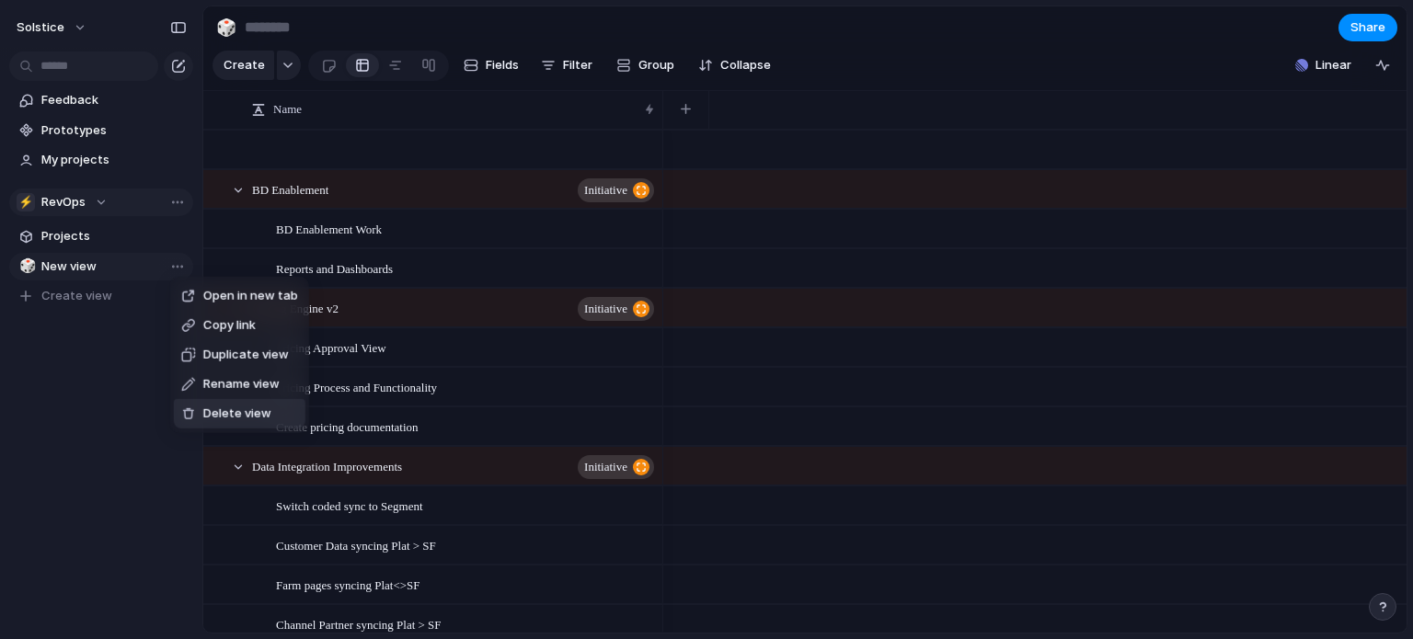
click at [210, 415] on span "Delete view" at bounding box center [237, 414] width 68 height 18
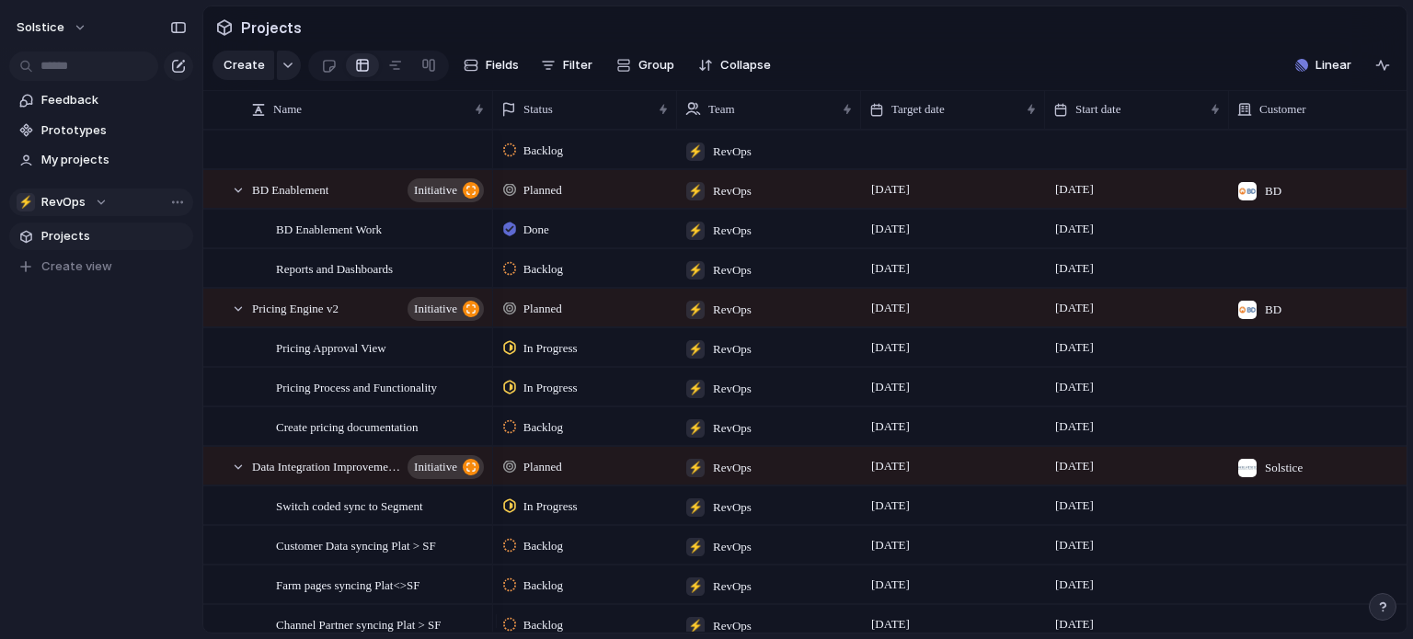
click at [77, 237] on span "Projects" at bounding box center [113, 236] width 145 height 18
click at [421, 70] on div at bounding box center [428, 65] width 15 height 29
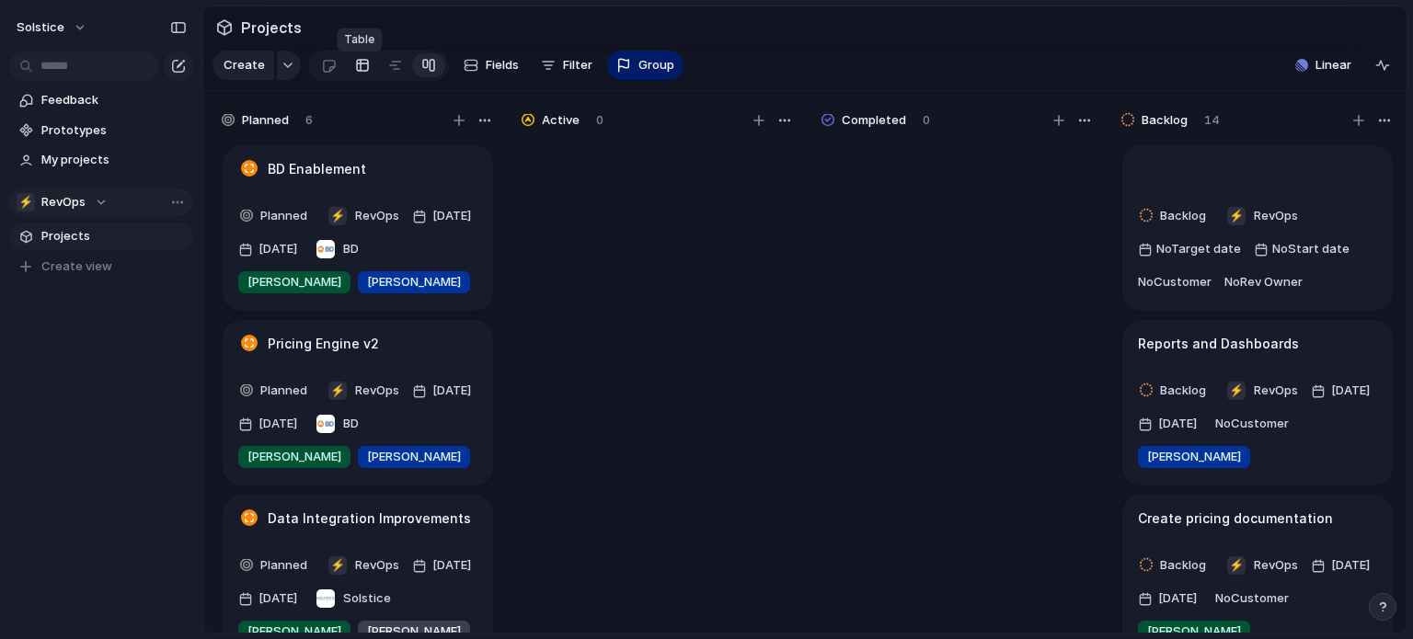
click at [347, 72] on link at bounding box center [362, 65] width 33 height 29
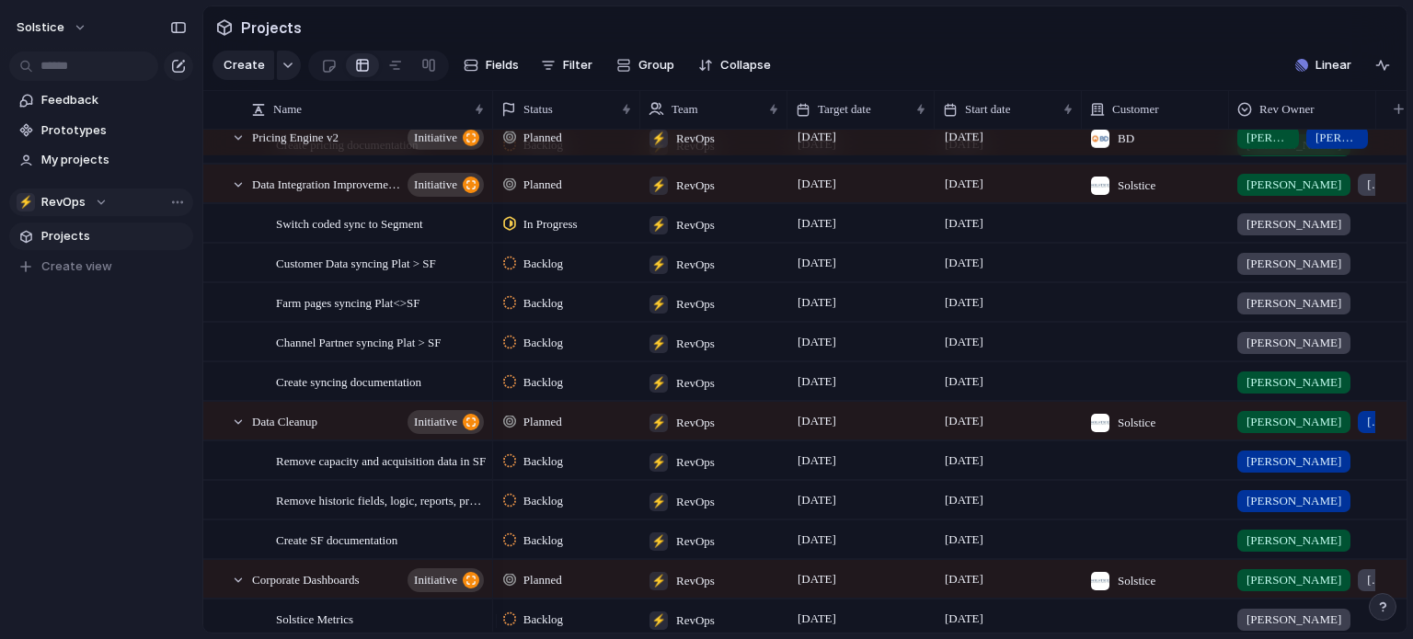
scroll to position [379, 0]
